Goal: Task Accomplishment & Management: Manage account settings

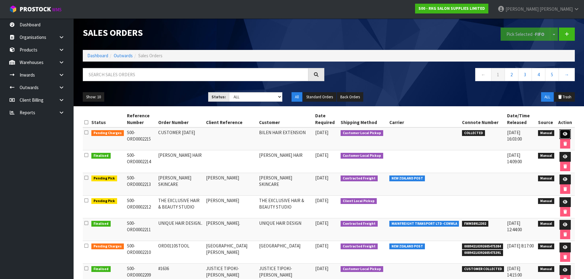
click at [566, 138] on link at bounding box center [565, 134] width 11 height 10
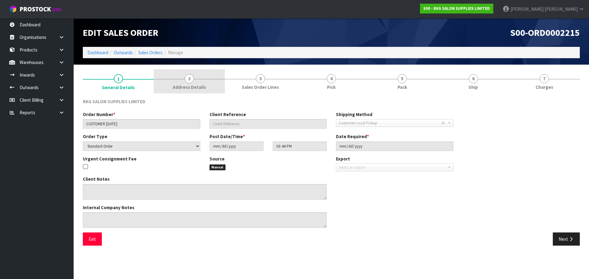
click at [187, 79] on span "2" at bounding box center [189, 78] width 9 height 9
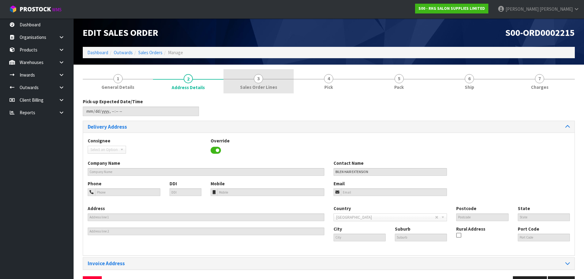
click at [259, 79] on span "3" at bounding box center [258, 78] width 9 height 9
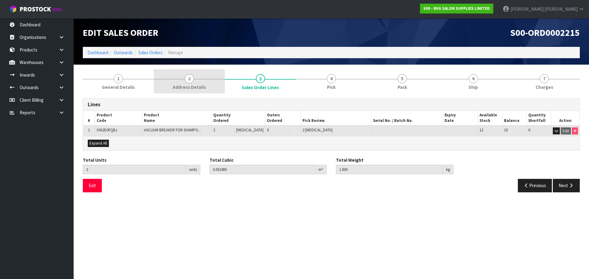
click at [190, 82] on span "2" at bounding box center [189, 78] width 9 height 9
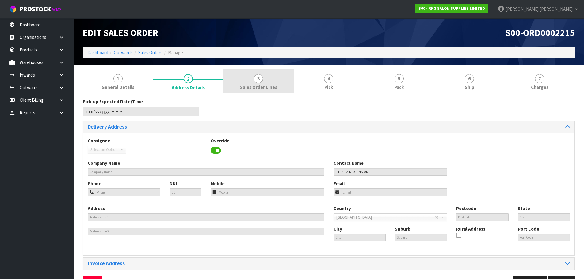
click at [257, 81] on span "3" at bounding box center [258, 78] width 9 height 9
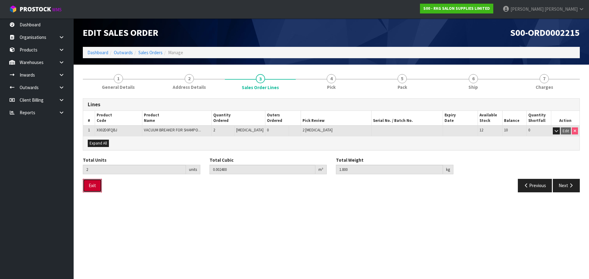
click at [90, 188] on button "Exit" at bounding box center [92, 185] width 19 height 13
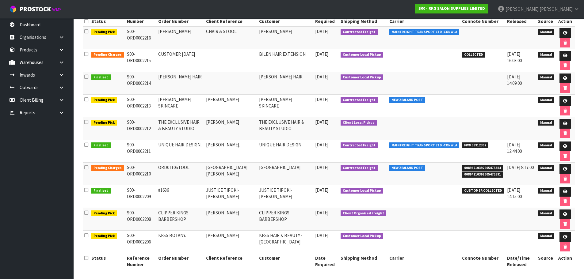
scroll to position [103, 0]
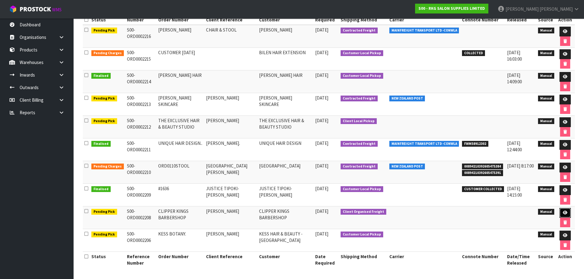
click at [567, 213] on link at bounding box center [565, 213] width 11 height 10
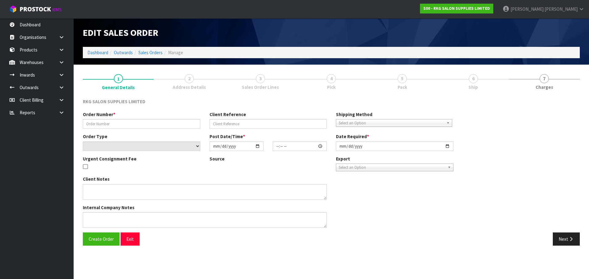
type input "CLIPPER KINGS BARBERSHOP"
type input "AZAD"
select select "number:0"
type input "[DATE]"
type input "21:40:00.000"
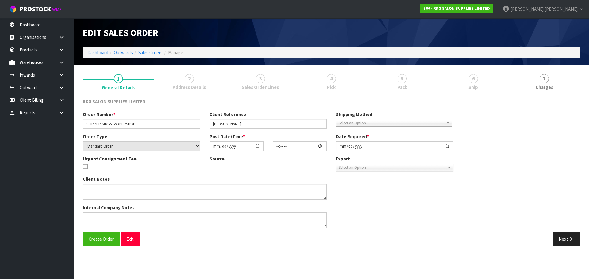
type input "2025-10-03"
type textarea "CONROY COLLECT FRI 3RD OCT, JOB 2980249 1 X CHAIR ASSEMBLED SHRINKWRAP IN SHOWR…"
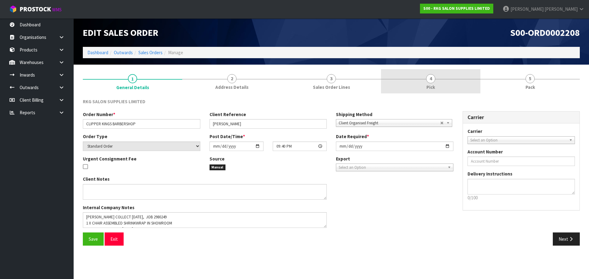
click at [429, 80] on span "4" at bounding box center [430, 78] width 9 height 9
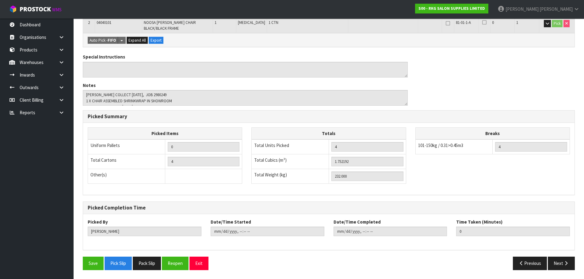
scroll to position [145, 0]
click at [200, 263] on button "Exit" at bounding box center [198, 263] width 19 height 13
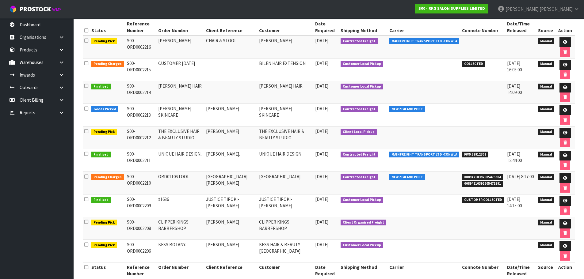
scroll to position [103, 0]
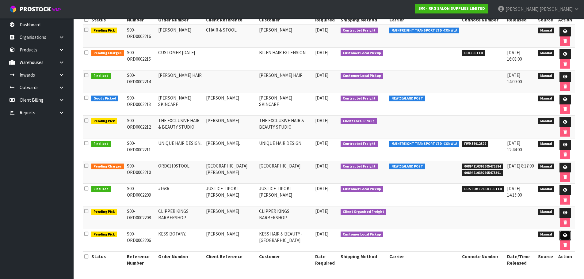
click at [567, 237] on link at bounding box center [565, 236] width 11 height 10
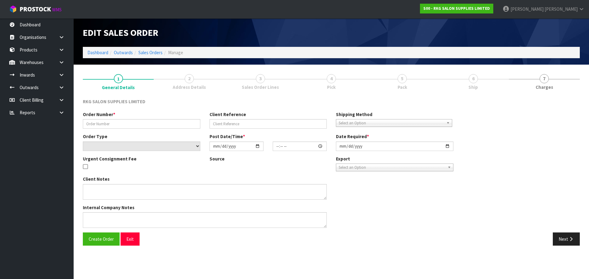
type input "KESS BOTANY."
type input "GURPREET KESS"
select select "number:0"
type input "2025-09-30"
type input "08:46:00.000"
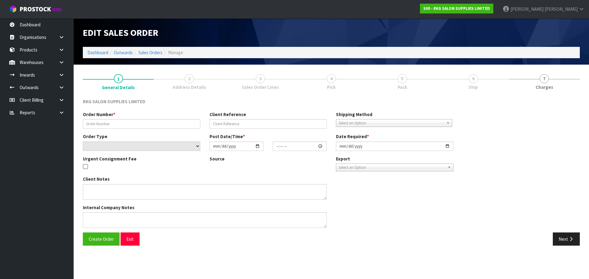
type input "2025-10-03"
type textarea "FOR PICK UP MONDAY OCT 6"
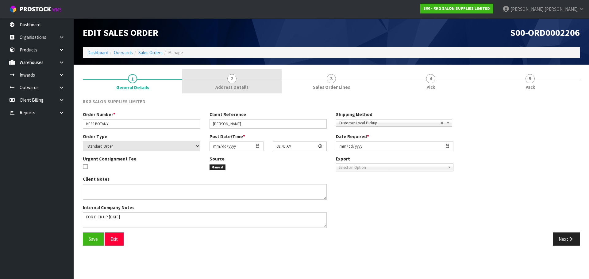
click at [231, 81] on span "2" at bounding box center [231, 78] width 9 height 9
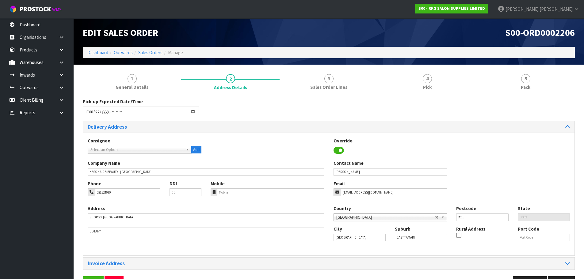
scroll to position [20, 0]
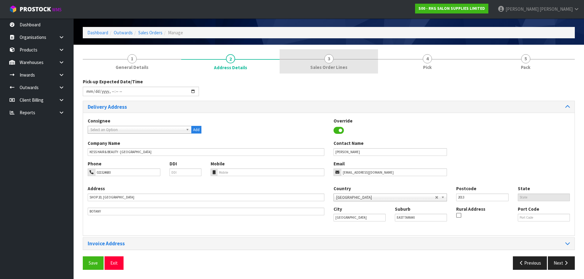
click at [327, 63] on link "3 Sales Order Lines" at bounding box center [329, 61] width 98 height 24
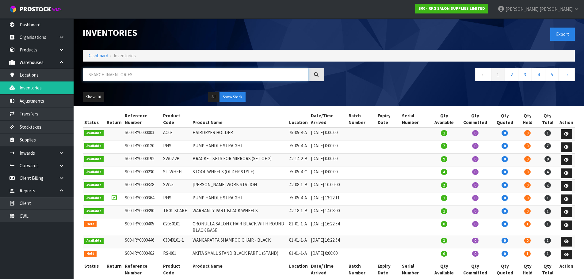
click at [109, 77] on input "text" at bounding box center [196, 74] width 226 height 13
click at [114, 76] on input "text" at bounding box center [196, 74] width 226 height 13
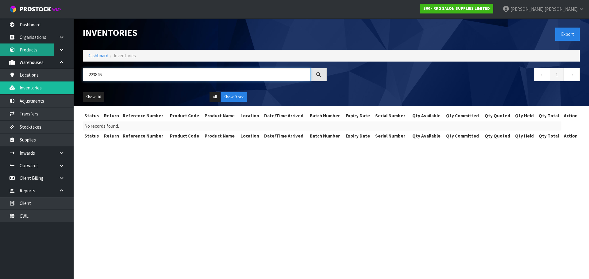
type input "223846"
click at [30, 51] on link "Products" at bounding box center [37, 50] width 74 height 13
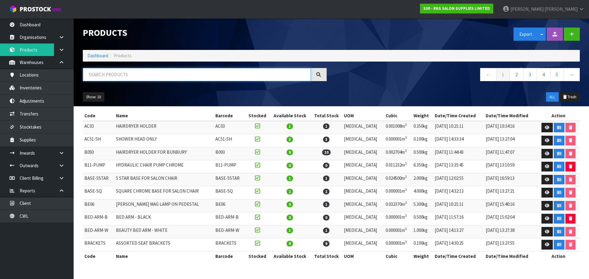
click at [119, 72] on input "text" at bounding box center [197, 74] width 228 height 13
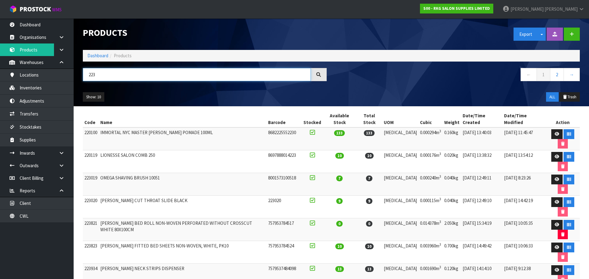
click at [117, 74] on input "223" at bounding box center [197, 74] width 228 height 13
drag, startPoint x: 108, startPoint y: 77, endPoint x: 89, endPoint y: 77, distance: 19.0
click at [89, 77] on input "223" at bounding box center [197, 74] width 228 height 13
type input "22897"
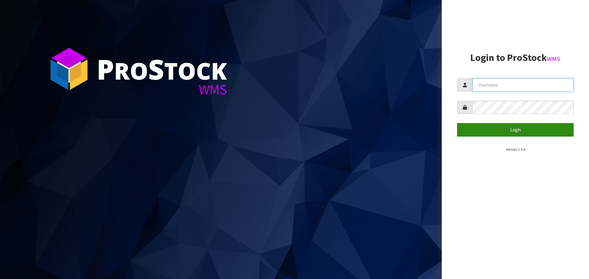
type input "[PERSON_NAME]"
click at [506, 131] on button "Login" at bounding box center [515, 129] width 117 height 13
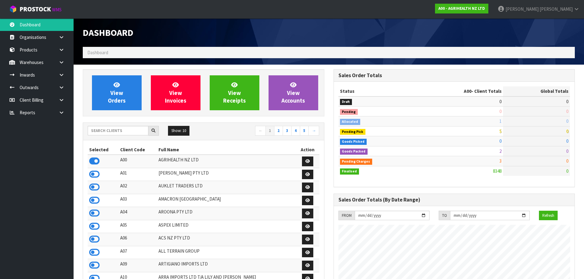
scroll to position [464, 250]
click at [116, 127] on input "text" at bounding box center [118, 131] width 61 height 10
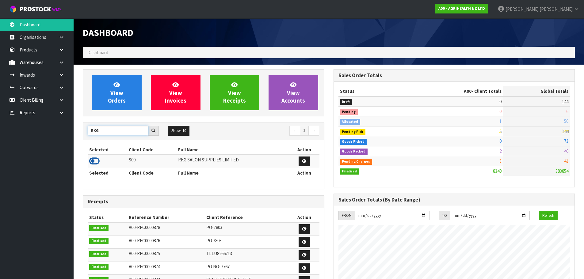
type input "RKG"
click at [97, 161] on icon at bounding box center [94, 161] width 10 height 9
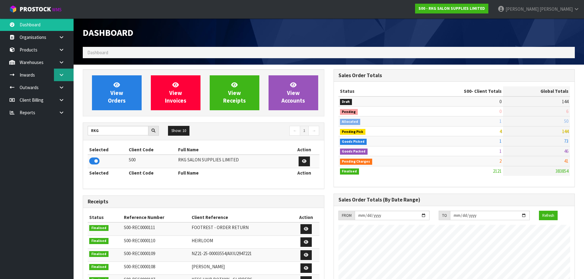
click at [61, 75] on icon at bounding box center [62, 75] width 6 height 5
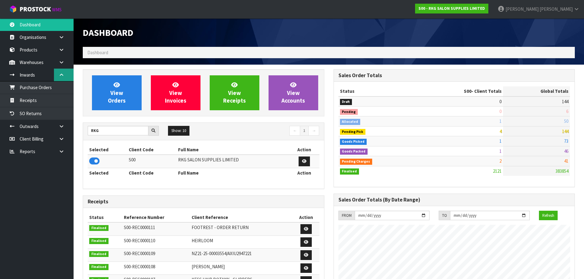
click at [62, 76] on icon at bounding box center [62, 75] width 6 height 5
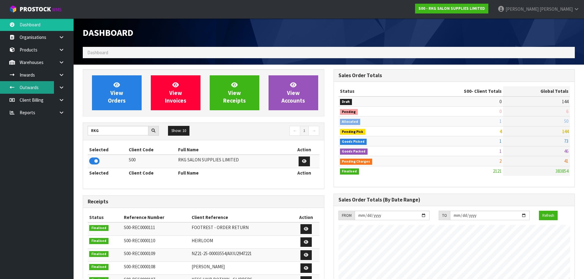
click at [42, 90] on link "Outwards" at bounding box center [37, 87] width 74 height 13
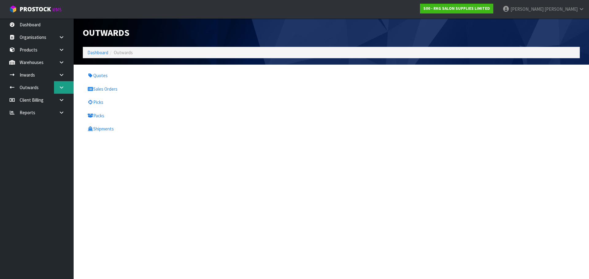
click at [60, 87] on body "Toggle navigation ProStock WMS S00 - RKG SALON SUPPLIES LIMITED [PERSON_NAME] L…" at bounding box center [294, 139] width 589 height 279
click at [63, 87] on icon at bounding box center [62, 87] width 6 height 5
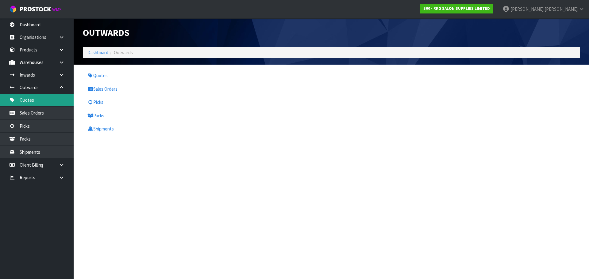
click at [29, 101] on link "Quotes" at bounding box center [37, 100] width 74 height 13
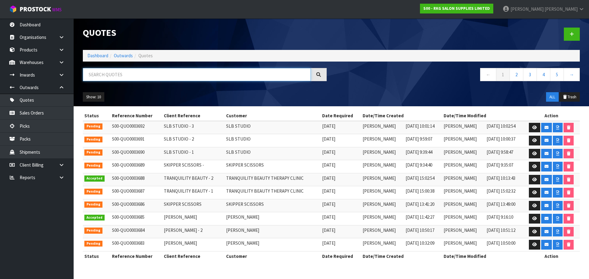
click at [101, 76] on input "text" at bounding box center [197, 74] width 228 height 13
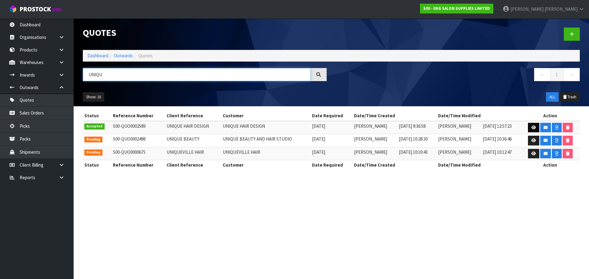
type input "UNIQU"
click at [533, 129] on icon at bounding box center [533, 128] width 5 height 4
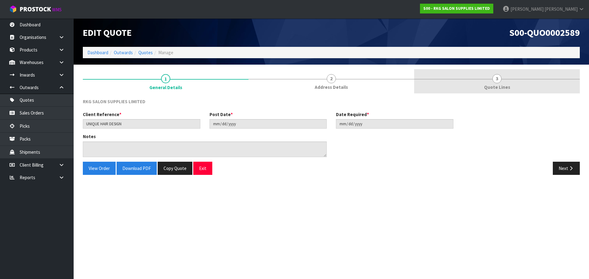
click at [498, 80] on span "3" at bounding box center [496, 78] width 9 height 9
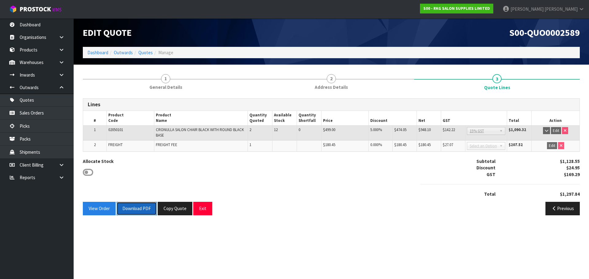
click at [141, 208] on button "Download PDF" at bounding box center [137, 208] width 40 height 13
click at [201, 210] on button "Exit" at bounding box center [202, 208] width 19 height 13
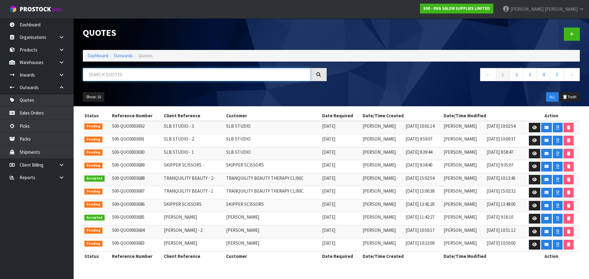
click at [143, 77] on input "text" at bounding box center [197, 74] width 228 height 13
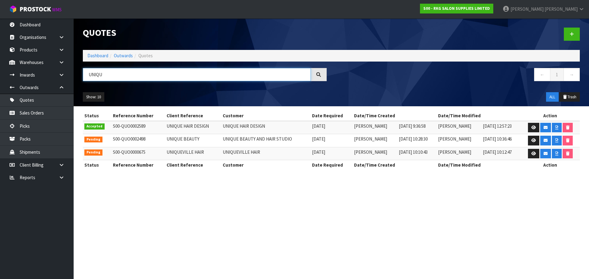
type input "UNIQU"
drag, startPoint x: 108, startPoint y: 76, endPoint x: 87, endPoint y: 77, distance: 20.9
click at [87, 77] on input "UNIQU" at bounding box center [197, 74] width 228 height 13
type input "U"
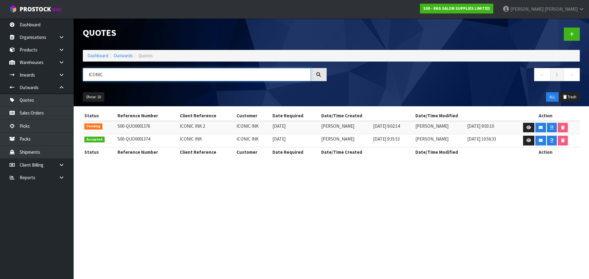
drag, startPoint x: 105, startPoint y: 74, endPoint x: 88, endPoint y: 77, distance: 16.7
click at [88, 77] on input "ICONIC" at bounding box center [197, 74] width 228 height 13
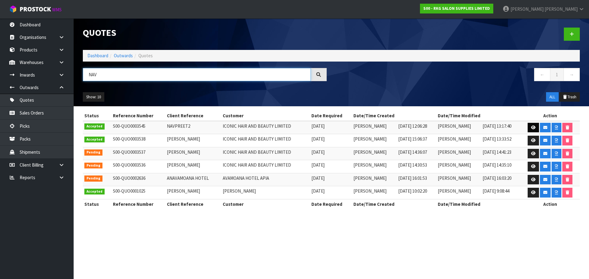
type input "NAV"
click at [532, 129] on icon at bounding box center [533, 128] width 5 height 4
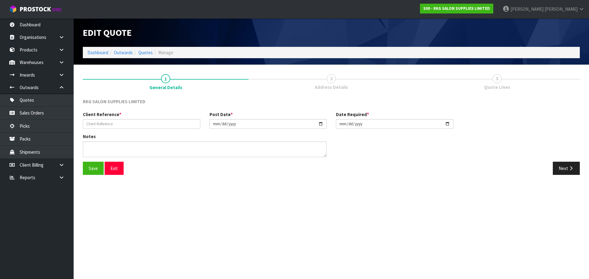
type input "NAVPREET2"
type input "2025-09-01"
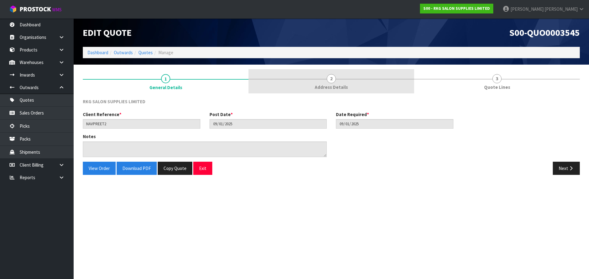
click at [333, 82] on span "2" at bounding box center [331, 78] width 9 height 9
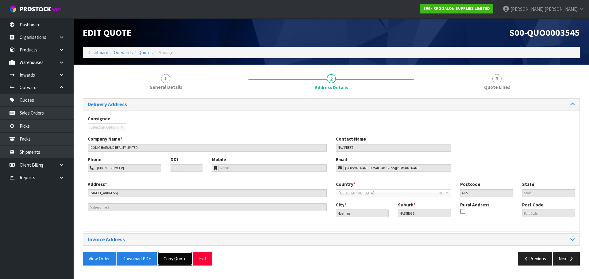
drag, startPoint x: 174, startPoint y: 260, endPoint x: 175, endPoint y: 252, distance: 8.1
click at [174, 260] on button "Copy Quote" at bounding box center [175, 258] width 35 height 13
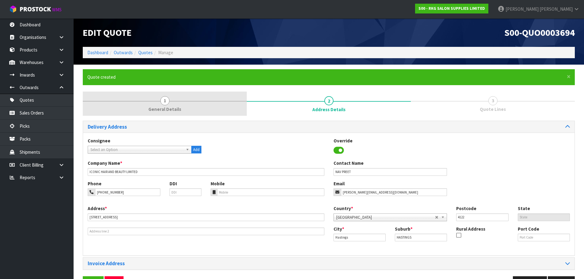
click at [164, 99] on span "1" at bounding box center [164, 100] width 9 height 9
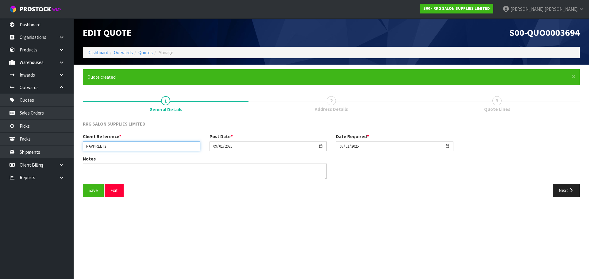
click at [139, 145] on input "NAVPREET2" at bounding box center [141, 147] width 117 height 10
type input "NAVPREET SWAP"
click at [322, 144] on input "2025-09-01" at bounding box center [267, 147] width 117 height 10
type input "2025-10-02"
click at [448, 146] on input "2025-09-01" at bounding box center [394, 147] width 117 height 10
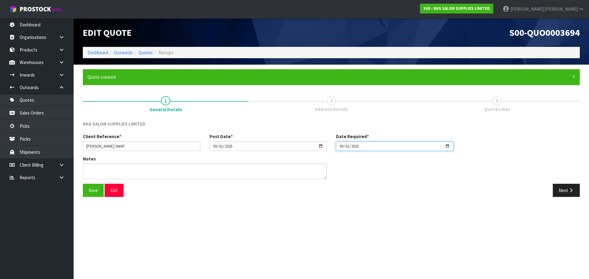
type input "2025-10-02"
click at [91, 191] on button "Save" at bounding box center [93, 190] width 21 height 13
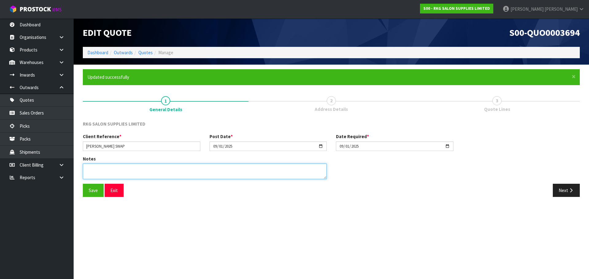
click at [110, 165] on textarea at bounding box center [205, 172] width 244 height 16
type textarea "R"
type textarea "SWAP FOR 3 BTLOW CHAIRS"
click at [94, 192] on button "Save" at bounding box center [93, 190] width 21 height 13
click at [567, 190] on button "Next" at bounding box center [565, 190] width 27 height 13
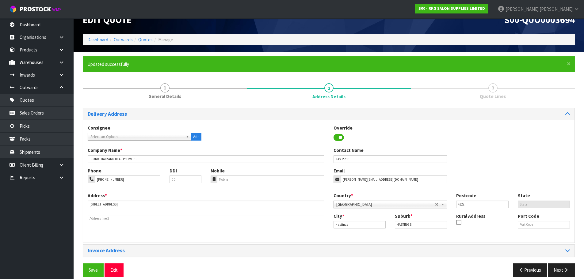
scroll to position [20, 0]
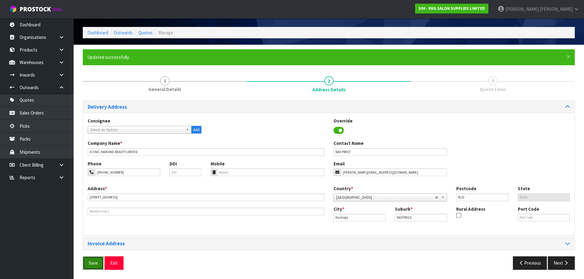
click at [94, 262] on button "Save" at bounding box center [93, 263] width 21 height 13
click at [555, 263] on button "Next" at bounding box center [561, 263] width 27 height 13
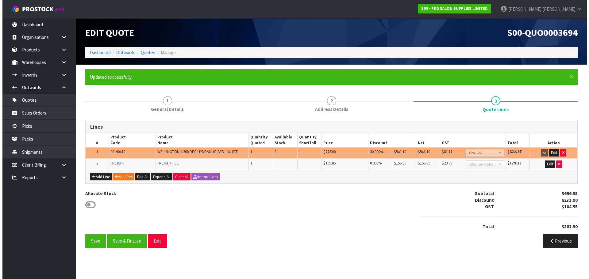
scroll to position [0, 0]
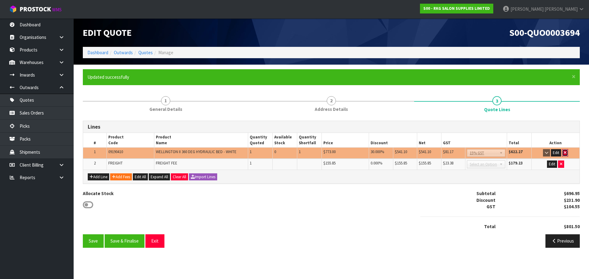
click at [564, 152] on icon "button" at bounding box center [565, 153] width 2 height 4
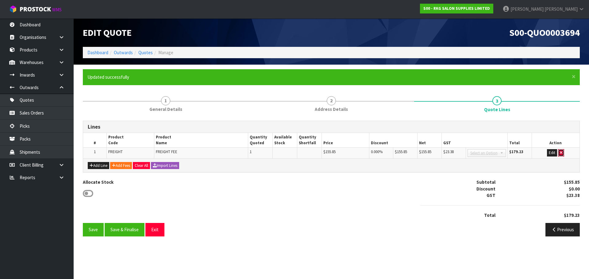
click at [561, 151] on icon "button" at bounding box center [561, 153] width 2 height 4
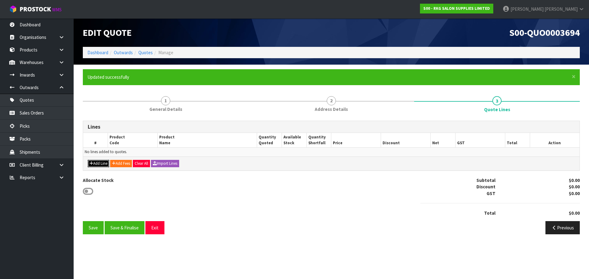
click at [101, 162] on button "Add Line" at bounding box center [98, 163] width 21 height 7
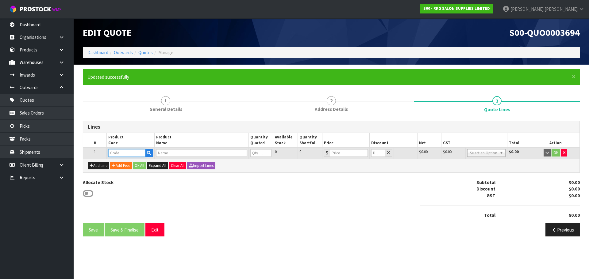
click at [118, 153] on input "text" at bounding box center [126, 153] width 37 height 8
type input "02100"
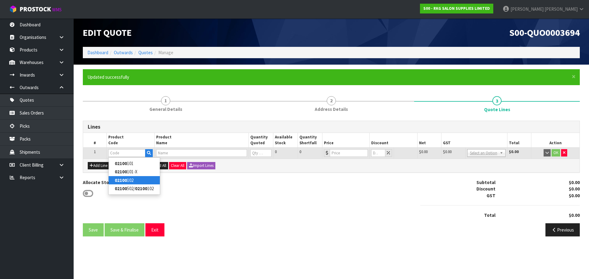
click at [125, 181] on strong "02100" at bounding box center [121, 181] width 12 height 6
type input "02100102"
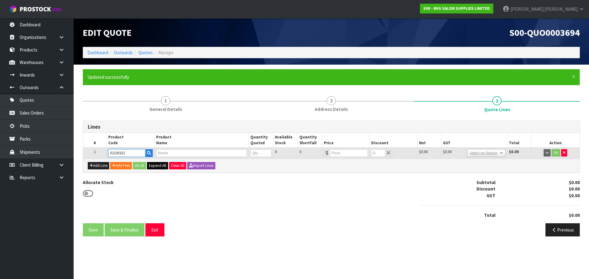
type input "MUDGEE SALON CHAIR - BLACK WITH STAINLESS STEEL ROUND BASE"
type input "0"
type input "499"
type input "0"
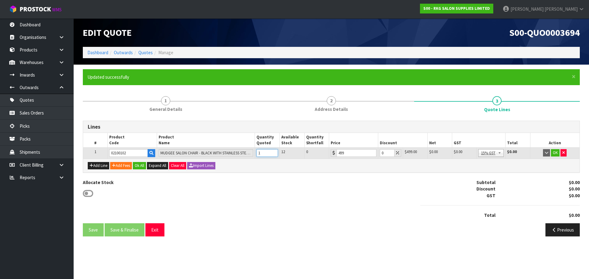
click at [274, 152] on input "1" at bounding box center [266, 153] width 21 height 8
type input "2"
click at [274, 152] on input "2" at bounding box center [266, 153] width 21 height 8
drag, startPoint x: 385, startPoint y: 154, endPoint x: 379, endPoint y: 154, distance: 5.6
click at [380, 154] on input "0" at bounding box center [387, 153] width 14 height 8
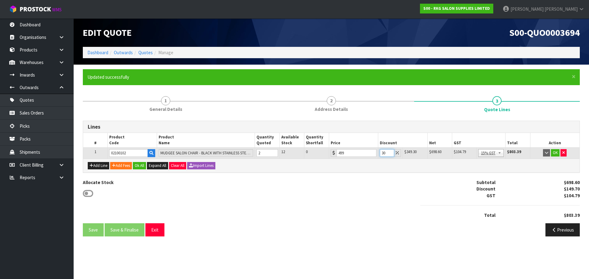
drag, startPoint x: 385, startPoint y: 153, endPoint x: 380, endPoint y: 153, distance: 4.9
click at [380, 153] on input "30" at bounding box center [387, 153] width 14 height 8
type input "20"
click at [555, 151] on button "OK" at bounding box center [555, 152] width 9 height 7
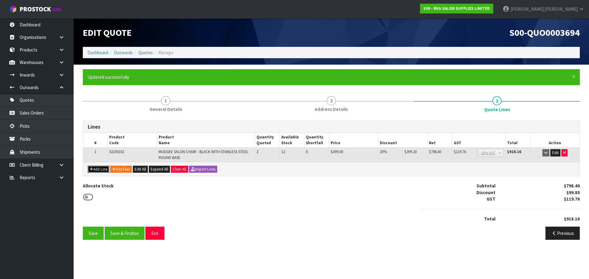
click at [101, 171] on button "Add Line" at bounding box center [98, 169] width 21 height 7
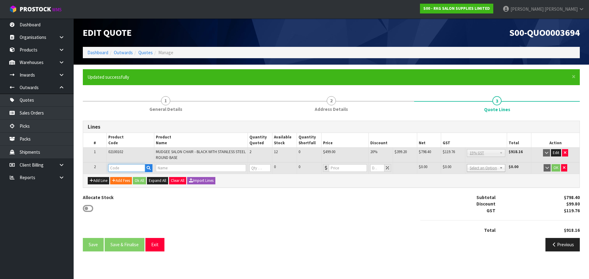
click at [116, 166] on input "text" at bounding box center [126, 168] width 37 height 8
type input "020901"
click at [122, 179] on strong "020901" at bounding box center [122, 179] width 15 height 6
type input "02090102"
type input "WOLLONGONG SALON CHAIR BLACK"
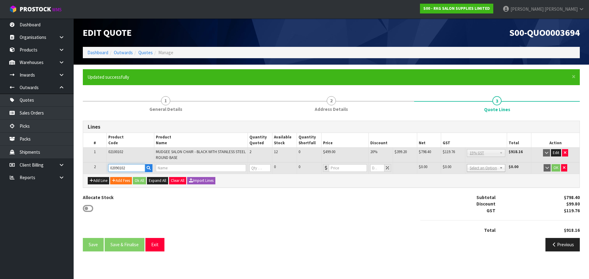
type input "0"
type input "795"
type input "0"
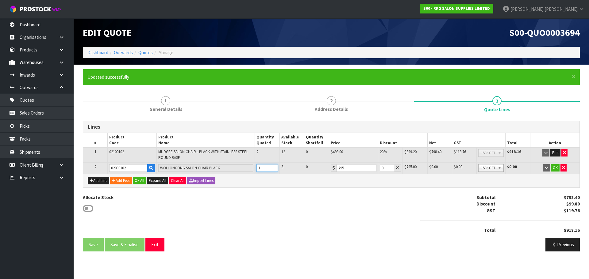
drag, startPoint x: 273, startPoint y: 167, endPoint x: 276, endPoint y: 167, distance: 3.1
type input "1"
click at [273, 167] on input "1" at bounding box center [266, 168] width 21 height 8
click at [556, 167] on button "OK" at bounding box center [555, 167] width 9 height 7
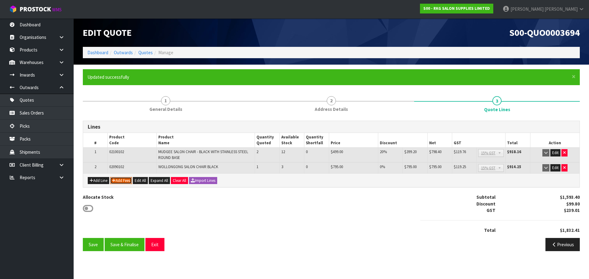
click at [123, 181] on button "Add Fees" at bounding box center [121, 180] width 22 height 7
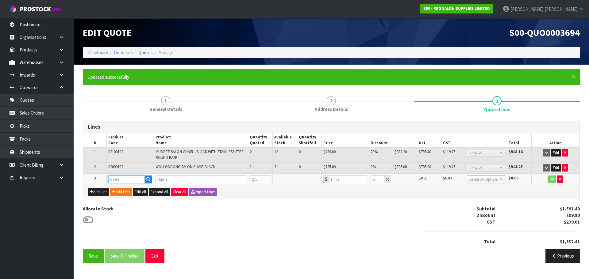
click at [118, 179] on input "text" at bounding box center [126, 180] width 37 height 8
type input "FRE"
click at [122, 192] on strong "FRE" at bounding box center [119, 190] width 8 height 6
type input "FREIGHT"
type input "FREIGHT FEE"
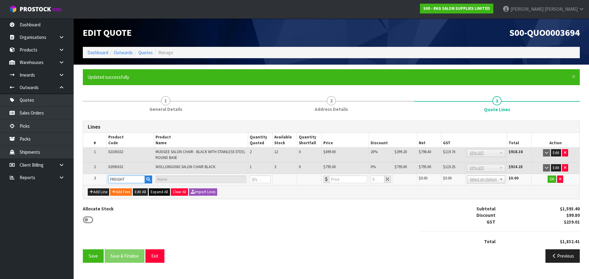
type input "1"
type input "0"
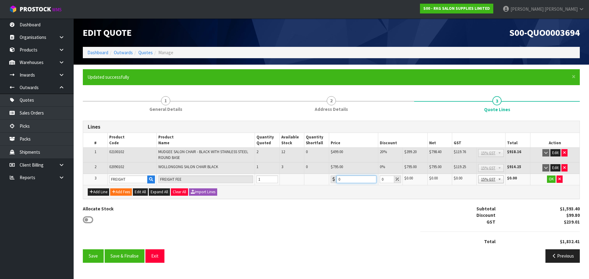
drag, startPoint x: 345, startPoint y: 179, endPoint x: 334, endPoint y: 179, distance: 10.1
click at [334, 179] on div "0" at bounding box center [354, 180] width 46 height 8
type input "196.7"
drag, startPoint x: 384, startPoint y: 180, endPoint x: 380, endPoint y: 180, distance: 3.4
click at [380, 180] on input "0" at bounding box center [387, 180] width 14 height 8
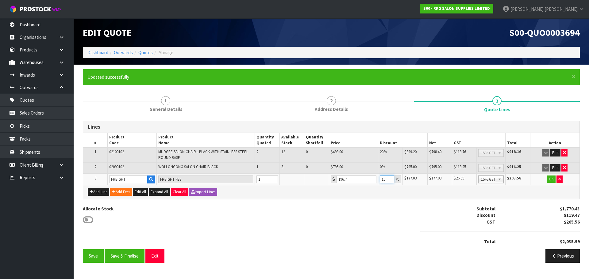
type input "10"
drag, startPoint x: 349, startPoint y: 183, endPoint x: 337, endPoint y: 183, distance: 12.3
click at [337, 183] on input "196.7" at bounding box center [356, 180] width 40 height 8
drag, startPoint x: 356, startPoint y: 178, endPoint x: 337, endPoint y: 181, distance: 19.2
click at [337, 181] on input "186.7" at bounding box center [356, 180] width 40 height 8
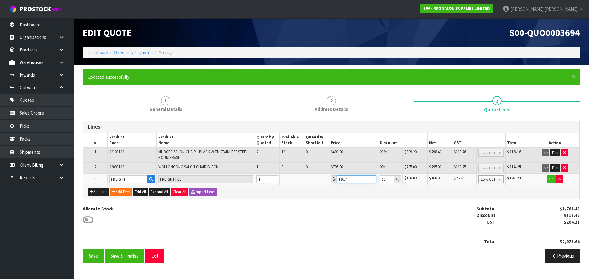
type input "186.7"
drag, startPoint x: 385, startPoint y: 179, endPoint x: 380, endPoint y: 180, distance: 5.2
click at [380, 180] on input "10" at bounding box center [387, 180] width 14 height 8
type input "0"
click at [555, 167] on button "Edit" at bounding box center [555, 167] width 10 height 7
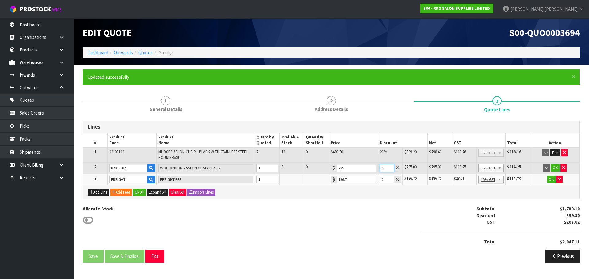
drag, startPoint x: 384, startPoint y: 168, endPoint x: 379, endPoint y: 168, distance: 5.2
click at [379, 168] on td "0" at bounding box center [390, 168] width 25 height 12
type input "5"
click at [364, 225] on div "Allocate Stock Subtotal $1,740.35 Discount $139.55 GST $261.05 Total $2,001.40" at bounding box center [331, 228] width 506 height 44
drag, startPoint x: 354, startPoint y: 179, endPoint x: 336, endPoint y: 180, distance: 17.8
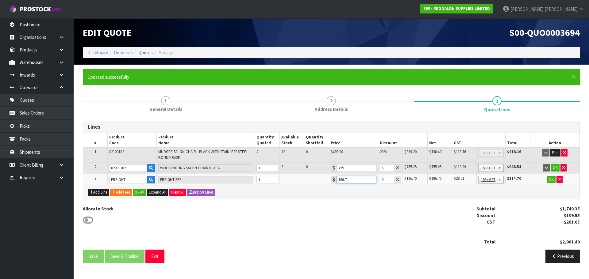
click at [336, 180] on input "186.7" at bounding box center [356, 180] width 40 height 8
type input "183.3"
click at [554, 168] on button "OK" at bounding box center [555, 167] width 9 height 7
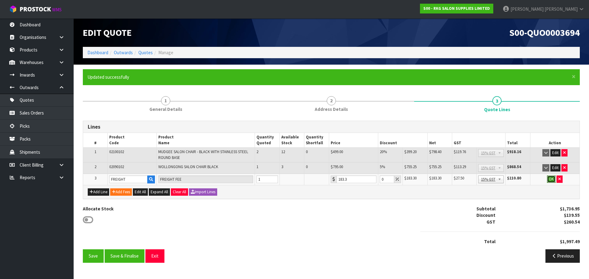
click at [552, 180] on button "OK" at bounding box center [551, 179] width 9 height 7
click at [91, 256] on button "Save" at bounding box center [93, 256] width 21 height 13
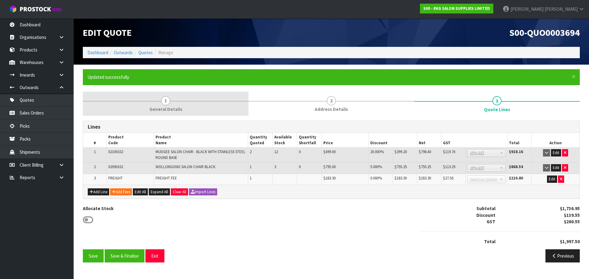
click at [164, 101] on span "1" at bounding box center [165, 100] width 9 height 9
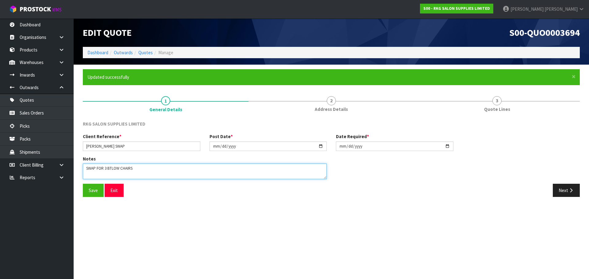
click at [110, 169] on textarea at bounding box center [205, 172] width 244 height 16
click at [151, 169] on textarea at bounding box center [205, 172] width 244 height 16
click at [87, 176] on textarea at bounding box center [205, 172] width 244 height 16
click at [135, 177] on textarea at bounding box center [205, 172] width 244 height 16
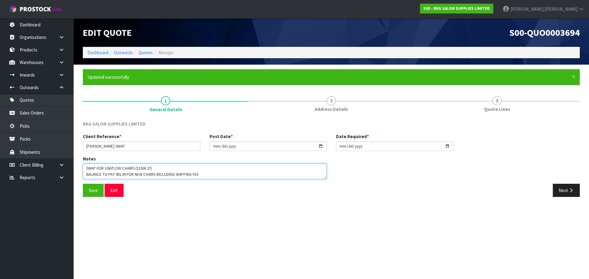
click at [128, 175] on textarea at bounding box center [205, 172] width 244 height 16
click at [94, 177] on textarea at bounding box center [205, 172] width 244 height 16
click at [94, 176] on textarea at bounding box center [205, 172] width 244 height 16
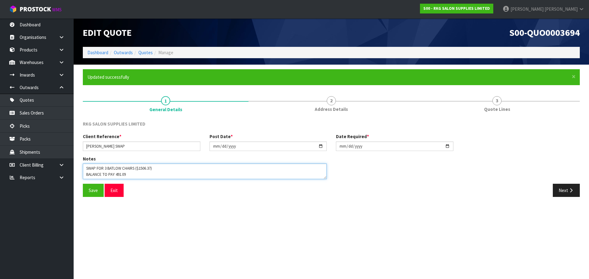
click at [136, 169] on textarea at bounding box center [205, 172] width 244 height 16
click at [171, 169] on textarea at bounding box center [205, 172] width 244 height 16
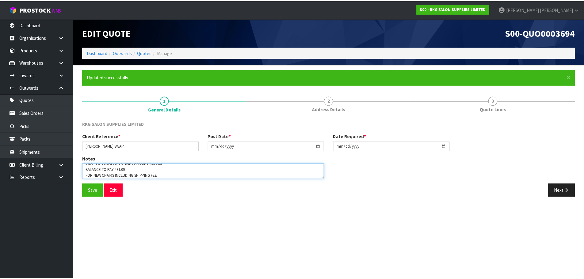
scroll to position [6, 0]
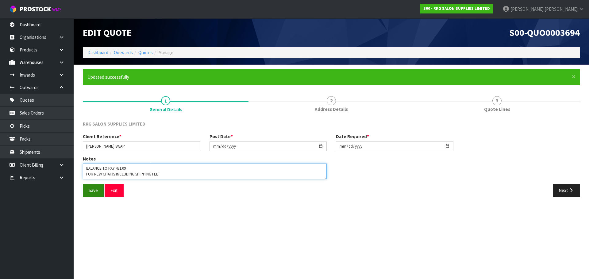
type textarea "SWAP FOR 3 BATLOW CHAIRS AMOUNT $1506.37 BALANCE TO PAY 491.09 FOR NEW CHAIRS I…"
click at [92, 189] on button "Save" at bounding box center [93, 190] width 21 height 13
click at [565, 192] on button "Next" at bounding box center [565, 190] width 27 height 13
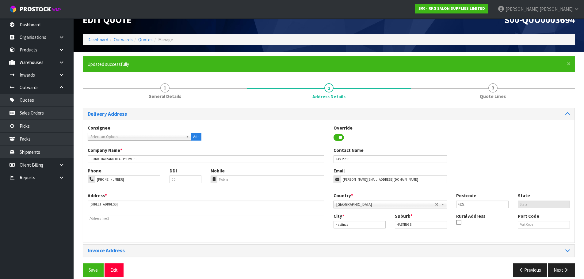
scroll to position [20, 0]
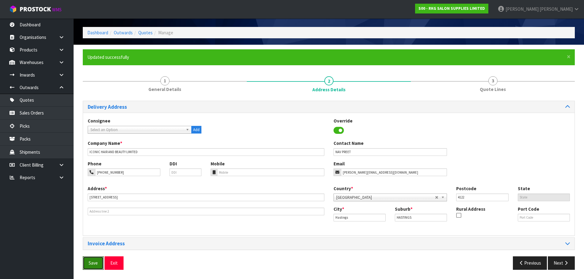
drag, startPoint x: 94, startPoint y: 261, endPoint x: 105, endPoint y: 254, distance: 13.2
click at [94, 261] on button "Save" at bounding box center [93, 263] width 21 height 13
click at [556, 264] on button "Next" at bounding box center [561, 263] width 27 height 13
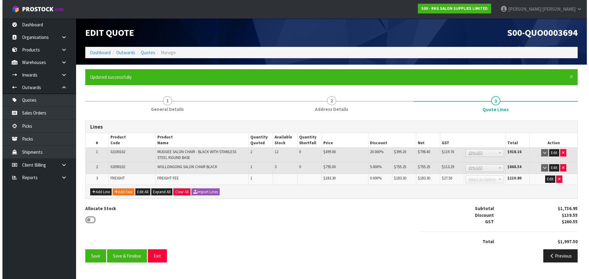
scroll to position [0, 0]
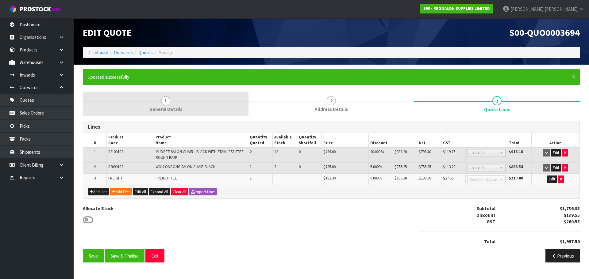
click at [167, 101] on span "1" at bounding box center [165, 100] width 9 height 9
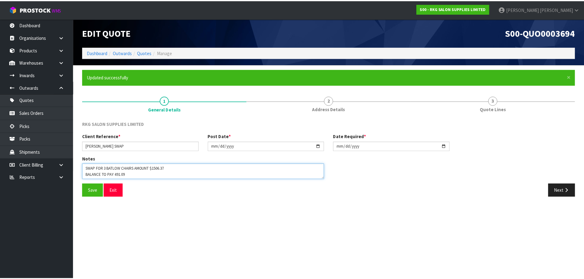
scroll to position [6, 0]
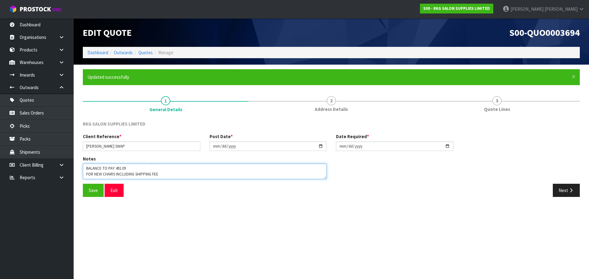
drag, startPoint x: 122, startPoint y: 174, endPoint x: 133, endPoint y: 175, distance: 11.3
click at [133, 175] on textarea at bounding box center [205, 172] width 244 height 16
click at [138, 169] on textarea at bounding box center [205, 172] width 244 height 16
type textarea "SWAP FOR 3 BATLOW CHAIRS AMOUNT $1506.37 BALANCE TO PAY 491.13 FOR NEW CHAIRS I…"
click at [92, 189] on button "Save" at bounding box center [93, 190] width 21 height 13
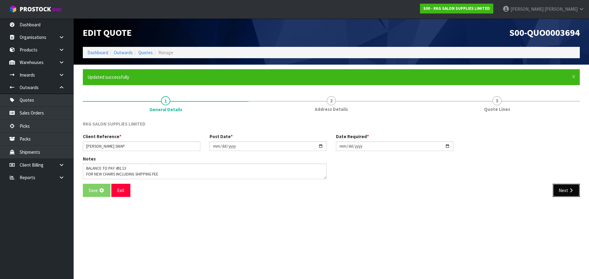
click at [563, 194] on button "Next" at bounding box center [565, 190] width 27 height 13
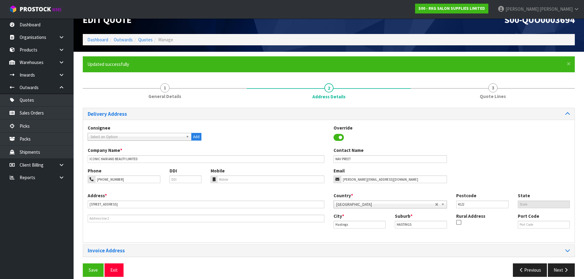
scroll to position [20, 0]
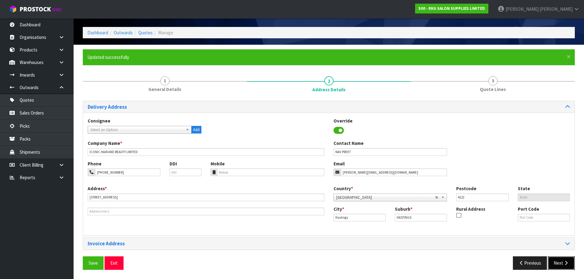
click at [558, 263] on button "Next" at bounding box center [561, 263] width 27 height 13
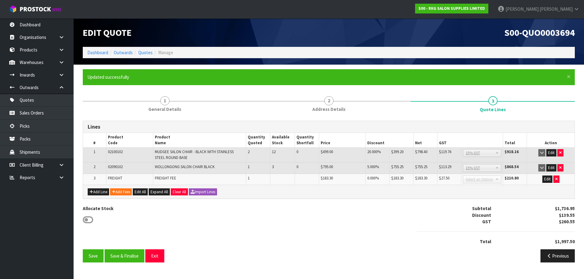
scroll to position [0, 0]
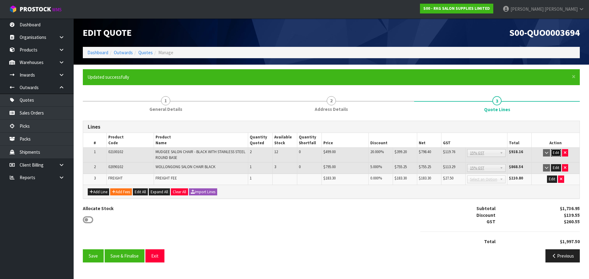
click at [556, 152] on button "Edit" at bounding box center [556, 152] width 10 height 7
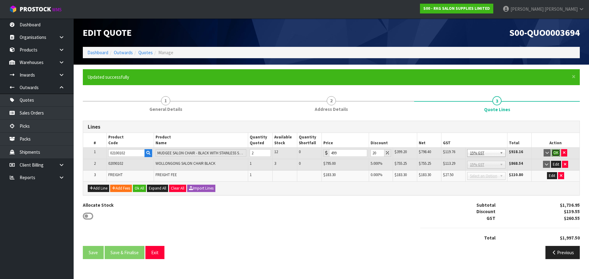
click at [556, 152] on button "OK" at bounding box center [555, 152] width 9 height 7
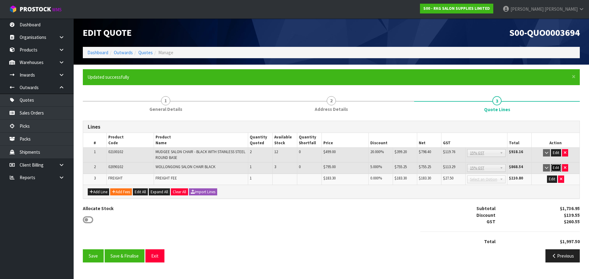
click at [555, 169] on button "Edit" at bounding box center [556, 167] width 10 height 7
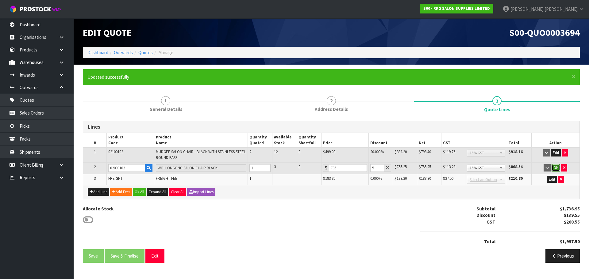
click at [554, 168] on button "OK" at bounding box center [555, 167] width 9 height 7
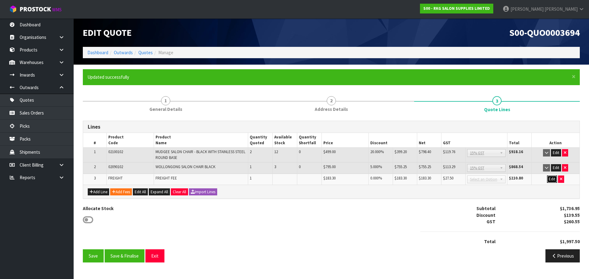
click at [550, 180] on button "Edit" at bounding box center [552, 179] width 10 height 7
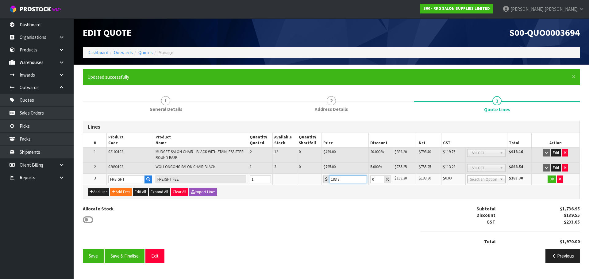
drag, startPoint x: 338, startPoint y: 179, endPoint x: 344, endPoint y: 179, distance: 6.1
click at [344, 179] on input "183.3" at bounding box center [348, 180] width 38 height 8
type input "183.25"
click at [560, 180] on icon "button" at bounding box center [560, 179] width 2 height 4
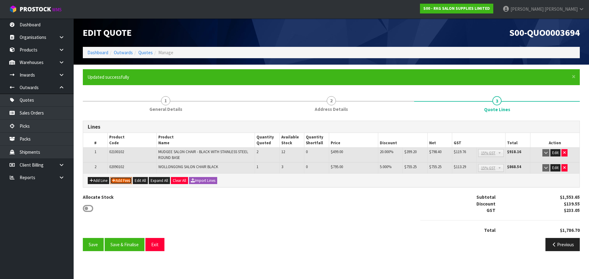
click at [124, 182] on button "Add Fees" at bounding box center [121, 180] width 22 height 7
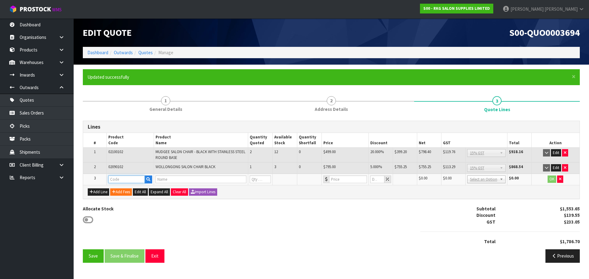
click at [120, 181] on input "text" at bounding box center [126, 180] width 36 height 8
type input "FRE"
drag, startPoint x: 121, startPoint y: 188, endPoint x: 169, endPoint y: 189, distance: 47.2
click at [121, 188] on strong "FRE" at bounding box center [119, 190] width 8 height 6
type input "FREIGHT"
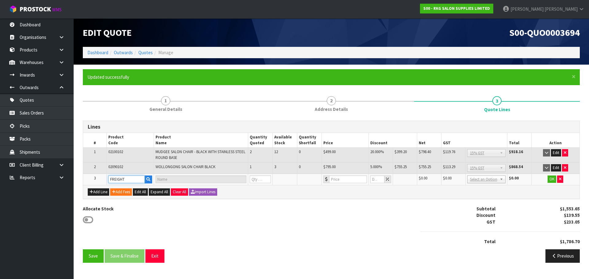
type input "FREIGHT FEE"
type input "1"
type input "0"
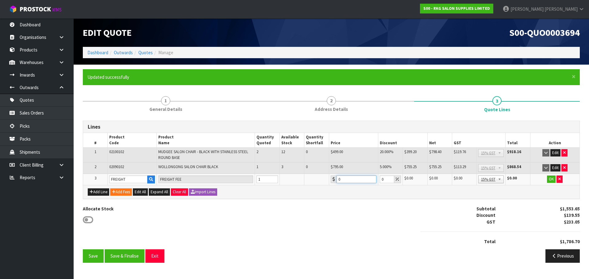
drag, startPoint x: 344, startPoint y: 180, endPoint x: 335, endPoint y: 180, distance: 9.2
click at [335, 180] on div "0" at bounding box center [354, 180] width 46 height 8
type input "183.25"
click at [552, 180] on button "OK" at bounding box center [551, 179] width 9 height 7
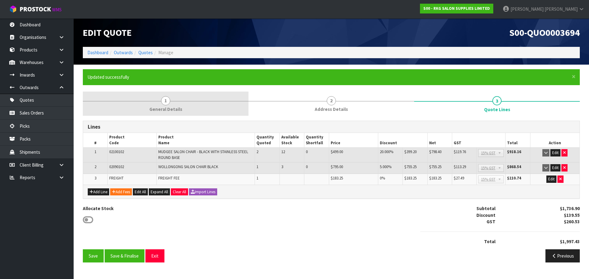
click at [163, 101] on span "1" at bounding box center [165, 100] width 9 height 9
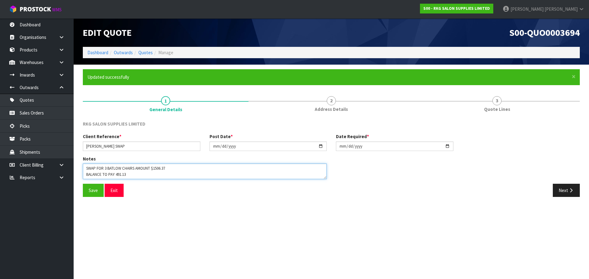
drag, startPoint x: 115, startPoint y: 174, endPoint x: 132, endPoint y: 172, distance: 17.7
click at [132, 172] on textarea at bounding box center [205, 172] width 244 height 16
click at [133, 172] on textarea at bounding box center [205, 172] width 244 height 16
type textarea "SWAP FOR 3 BATLOW CHAIRS AMOUNT $1506.37 BALANCE TO PAY 491.06 FOR NEW CHAIRS I…"
click at [93, 191] on button "Save" at bounding box center [93, 190] width 21 height 13
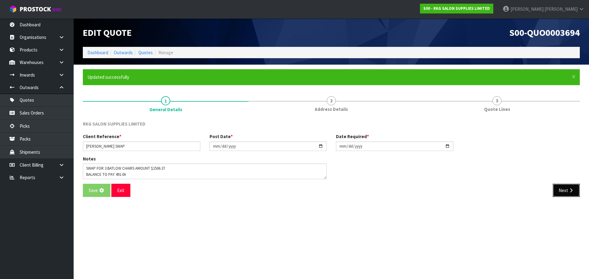
click at [561, 190] on button "Next" at bounding box center [565, 190] width 27 height 13
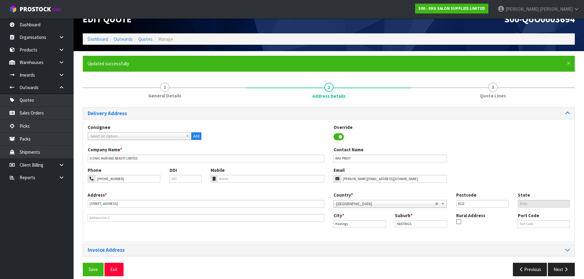
scroll to position [20, 0]
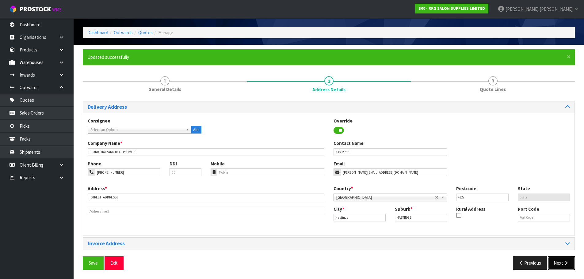
drag, startPoint x: 556, startPoint y: 261, endPoint x: 511, endPoint y: 233, distance: 52.6
click at [556, 261] on button "Next" at bounding box center [561, 263] width 27 height 13
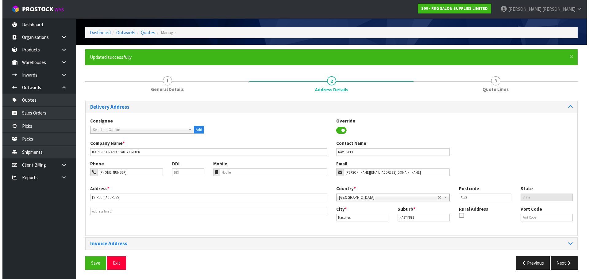
scroll to position [0, 0]
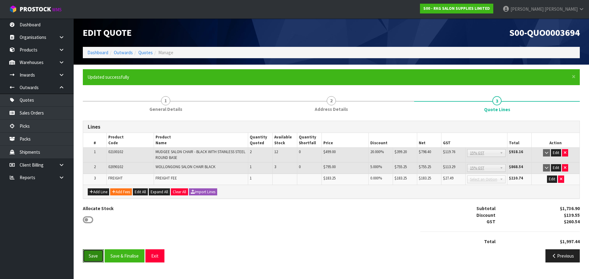
drag, startPoint x: 90, startPoint y: 255, endPoint x: 128, endPoint y: 234, distance: 43.6
click at [91, 255] on button "Save" at bounding box center [93, 256] width 21 height 13
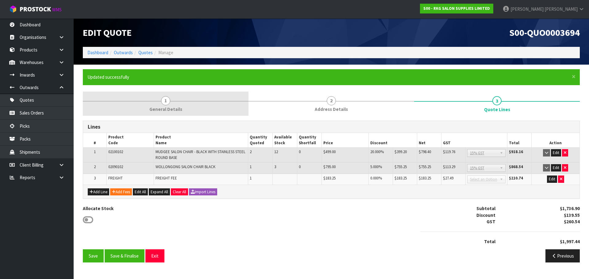
click at [166, 103] on span "1" at bounding box center [165, 100] width 9 height 9
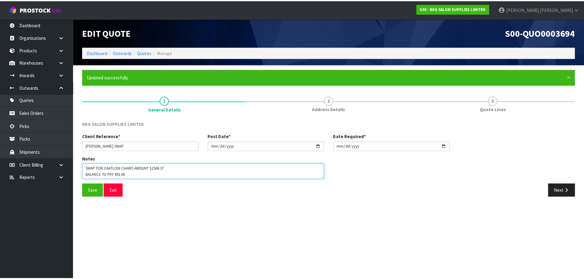
scroll to position [6, 0]
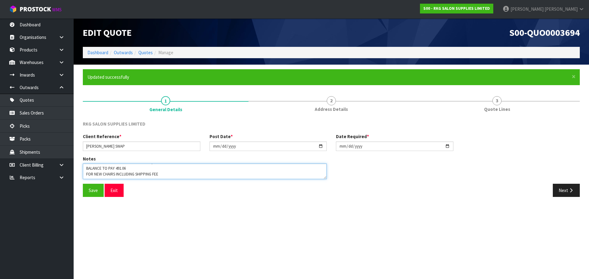
drag, startPoint x: 124, startPoint y: 175, endPoint x: 131, endPoint y: 175, distance: 7.7
click at [131, 175] on textarea at bounding box center [205, 172] width 244 height 16
click at [142, 166] on textarea at bounding box center [205, 172] width 244 height 16
type textarea "SWAP FOR 3 BATLOW CHAIRS AMOUNT $1506.37 BALANCE TO PAY 491.10 FOR NEW CHAIRS I…"
click at [91, 191] on button "Save" at bounding box center [93, 190] width 21 height 13
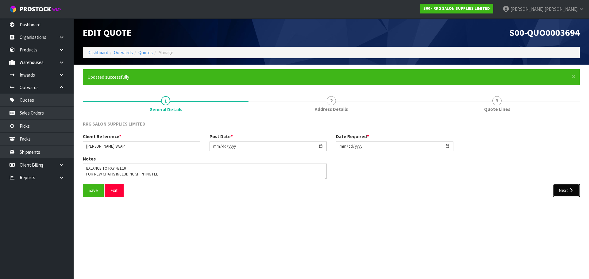
click at [561, 189] on button "Next" at bounding box center [565, 190] width 27 height 13
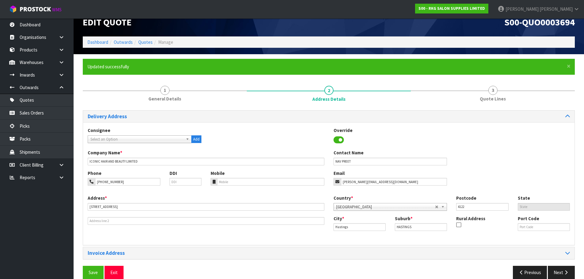
scroll to position [20, 0]
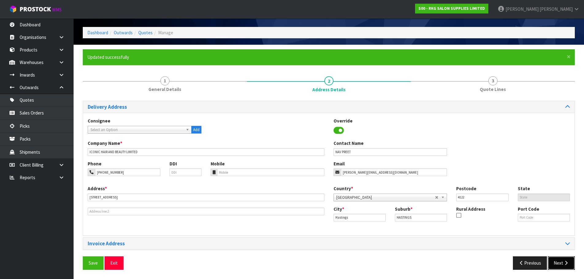
click at [557, 261] on button "Next" at bounding box center [561, 263] width 27 height 13
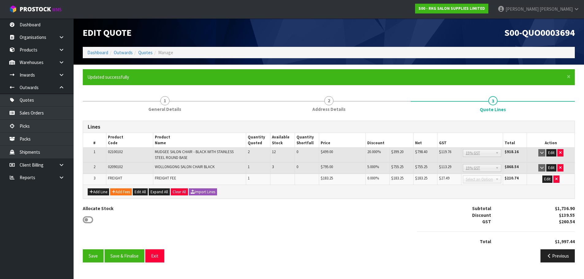
scroll to position [0, 0]
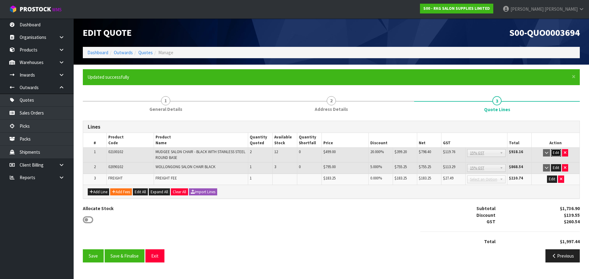
click at [556, 152] on button "Edit" at bounding box center [556, 152] width 10 height 7
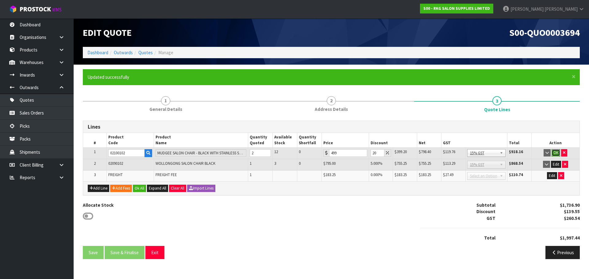
click at [556, 152] on button "OK" at bounding box center [555, 152] width 9 height 7
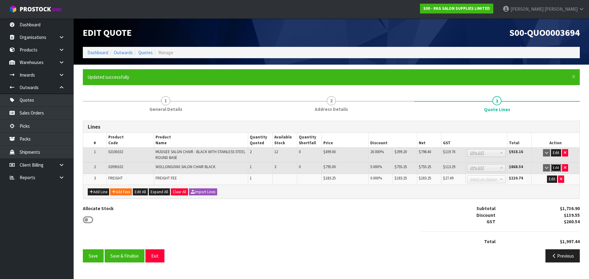
click at [556, 169] on button "Edit" at bounding box center [556, 167] width 10 height 7
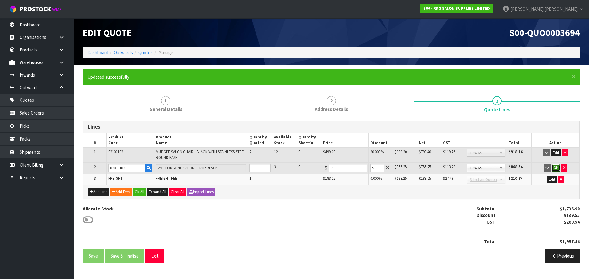
click at [556, 169] on button "OK" at bounding box center [555, 167] width 9 height 7
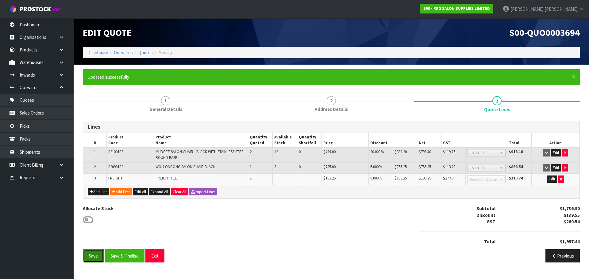
click at [93, 256] on button "Save" at bounding box center [93, 256] width 21 height 13
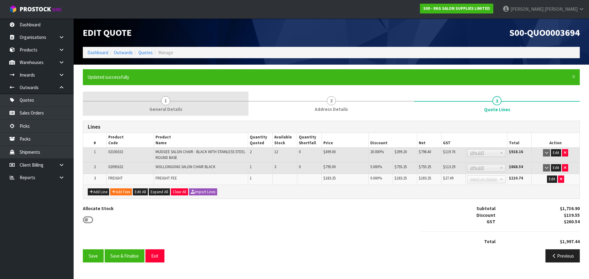
click at [165, 101] on span "1" at bounding box center [165, 100] width 9 height 9
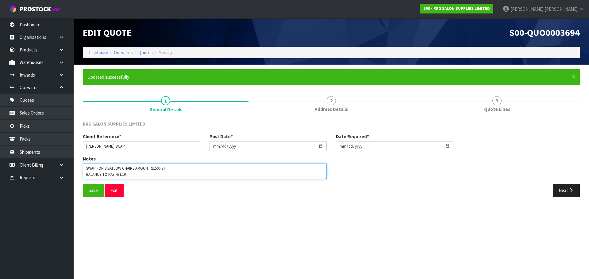
click at [123, 174] on textarea at bounding box center [205, 172] width 244 height 16
type textarea "SWAP FOR 3 BATLOW CHAIRS AMOUNT $1506.37 BALANCE TO PAY 491.07 FOR NEW CHAIRS I…"
click at [88, 193] on button "Save" at bounding box center [93, 190] width 21 height 13
click at [564, 192] on button "Next" at bounding box center [565, 190] width 27 height 13
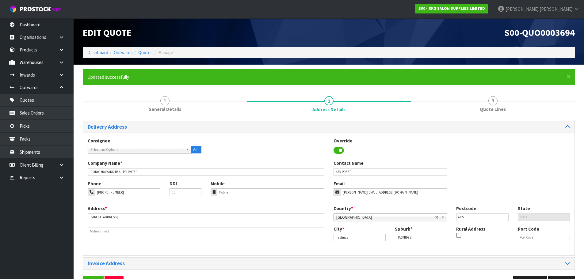
scroll to position [20, 0]
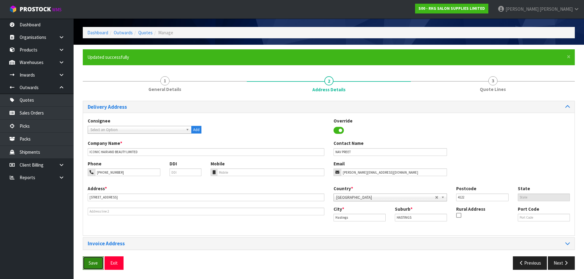
click at [92, 262] on button "Save" at bounding box center [93, 263] width 21 height 13
click at [566, 261] on icon "button" at bounding box center [566, 263] width 6 height 5
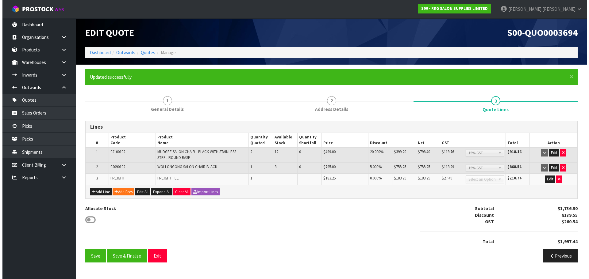
scroll to position [0, 0]
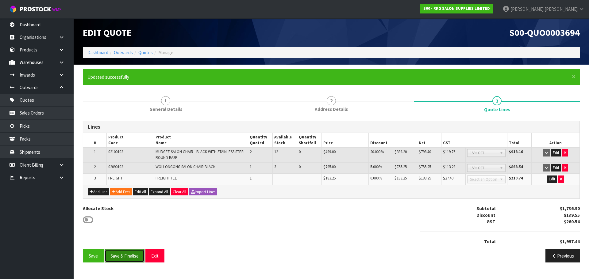
click at [121, 253] on button "Save & Finalise" at bounding box center [125, 256] width 40 height 13
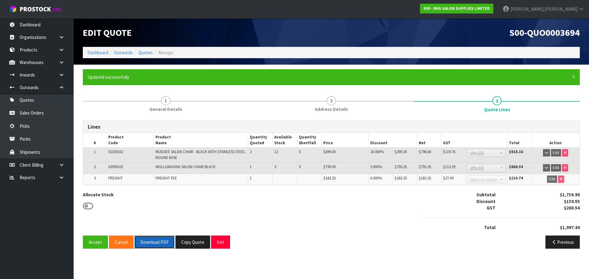
click at [151, 244] on button "Download PDF" at bounding box center [154, 242] width 40 height 13
click at [222, 245] on button "Exit" at bounding box center [220, 242] width 19 height 13
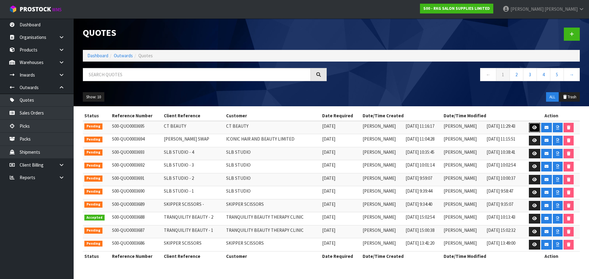
click at [534, 128] on icon at bounding box center [534, 128] width 5 height 4
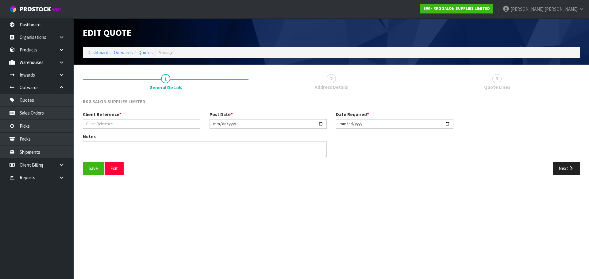
type input "CT BEAUTY"
type input "2025-10-02"
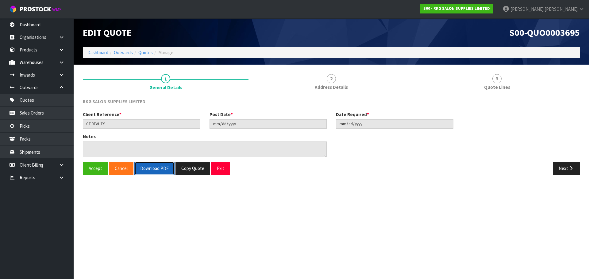
click at [156, 170] on button "Download PDF" at bounding box center [154, 168] width 40 height 13
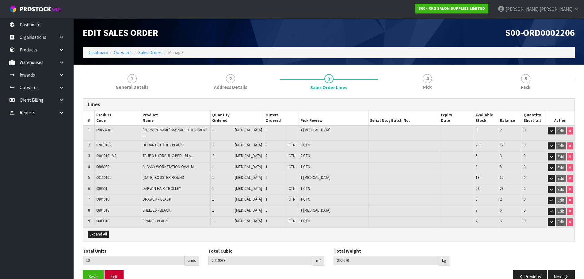
scroll to position [10, 0]
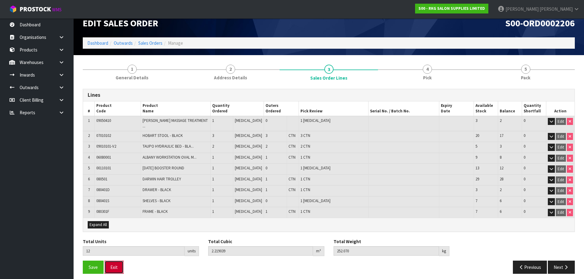
click at [113, 261] on button "Exit" at bounding box center [114, 267] width 19 height 13
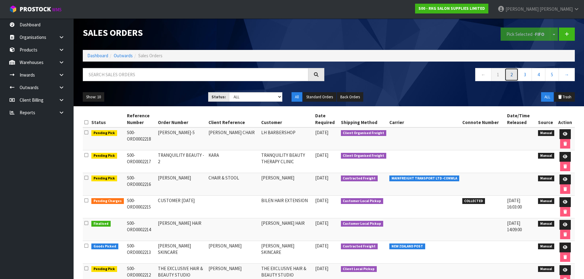
click at [513, 75] on link "2" at bounding box center [512, 74] width 14 height 13
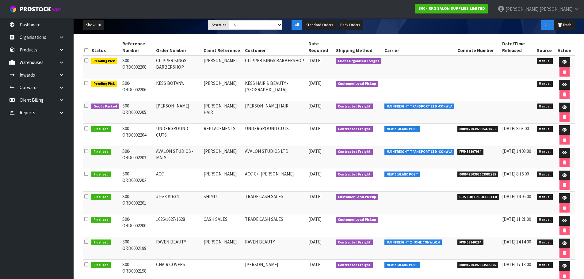
scroll to position [61, 0]
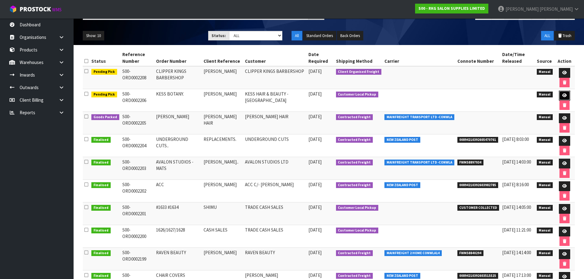
click at [563, 96] on icon at bounding box center [564, 96] width 5 height 4
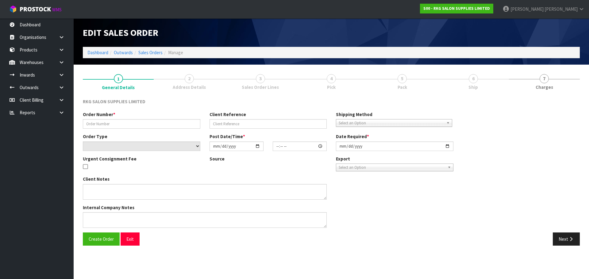
type input "KESS BOTANY."
type input "GURPREET KESS"
select select "number:0"
type input "2025-09-30"
type input "08:46:00.000"
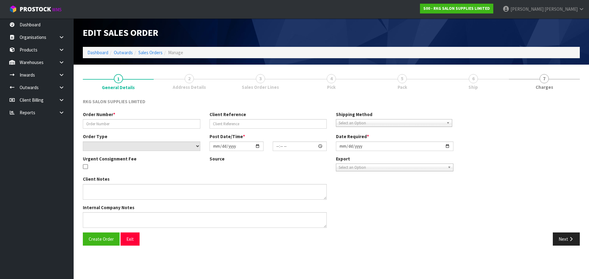
type input "2025-10-03"
type textarea "FOR PICK UP MONDAY OCT 6"
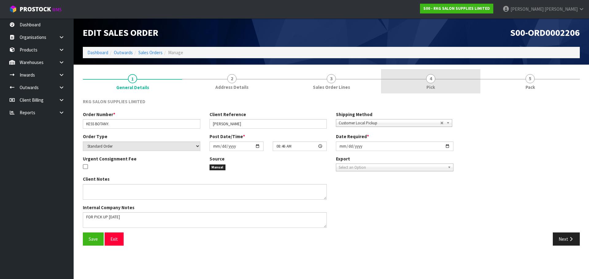
click at [431, 80] on span "4" at bounding box center [430, 78] width 9 height 9
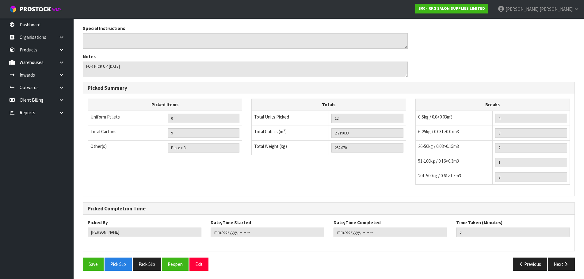
scroll to position [253, 0]
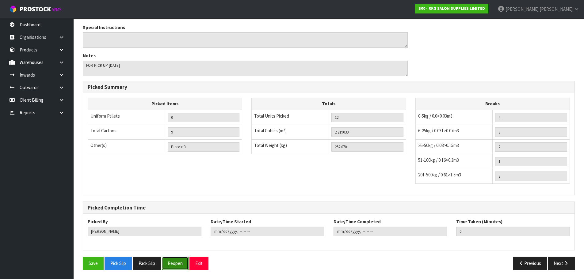
click at [175, 264] on button "Reopen" at bounding box center [175, 263] width 27 height 13
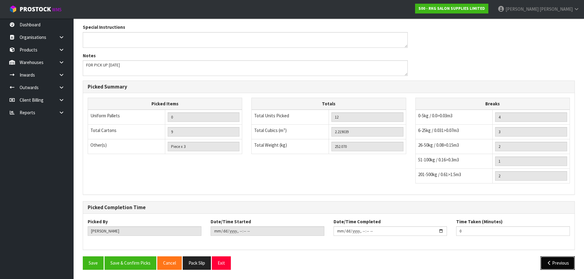
click at [549, 262] on icon "button" at bounding box center [549, 263] width 6 height 5
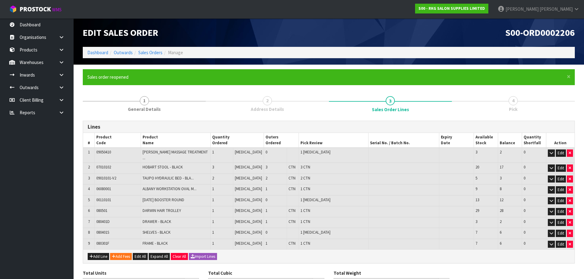
scroll to position [32, 0]
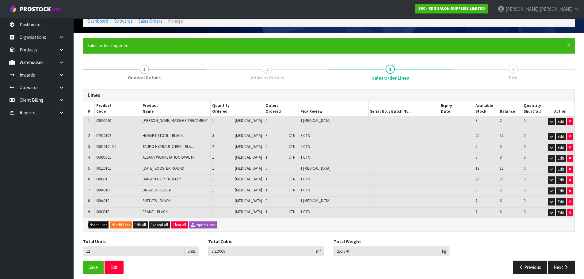
click at [101, 222] on button "Add Line" at bounding box center [98, 225] width 21 height 7
type input "0"
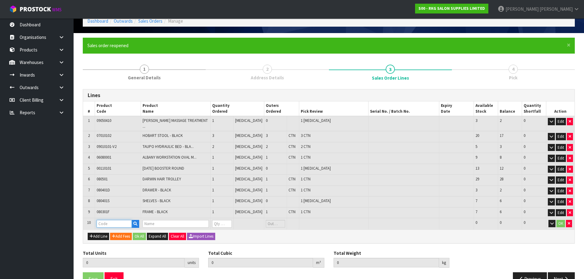
click at [104, 220] on input "text" at bounding box center [115, 224] width 36 height 8
type input "09P"
click at [111, 230] on strong "09P" at bounding box center [107, 230] width 8 height 6
type input "09PC"
type input "12"
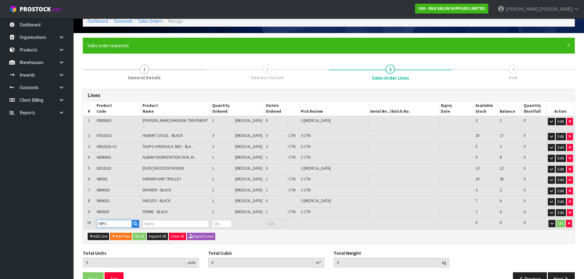
type input "2.219039"
type input "252.07"
type input "UNIVERSAL BED COVER"
type input "0"
type input "13"
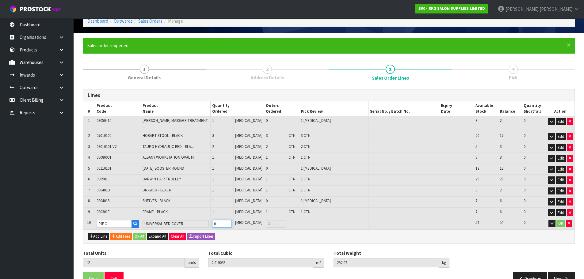
type input "2.223575"
type input "252.72"
type input "1"
click at [231, 220] on input "1" at bounding box center [221, 224] width 19 height 8
type input "14"
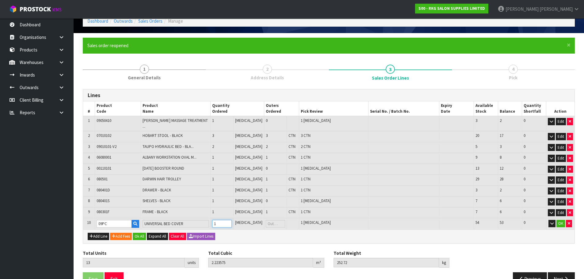
type input "2.228111"
type input "253.37"
type input "2"
click at [231, 220] on input "2" at bounding box center [221, 224] width 19 height 8
type input "15"
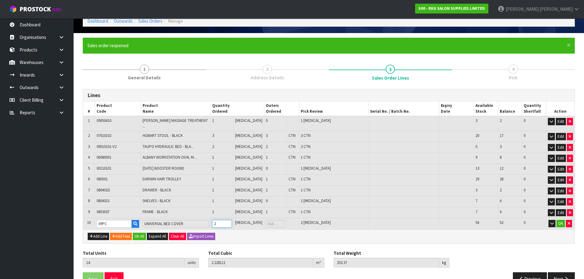
type input "2.232647"
type input "254.02"
type input "3"
click at [231, 220] on input "3" at bounding box center [221, 224] width 19 height 8
click at [559, 221] on button "OK" at bounding box center [560, 223] width 9 height 7
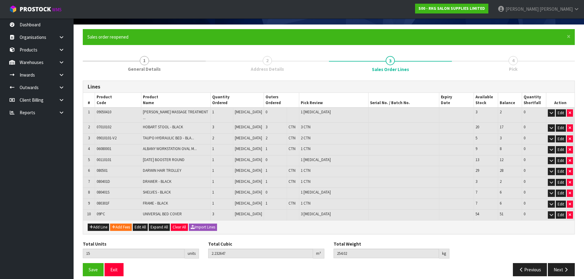
scroll to position [43, 0]
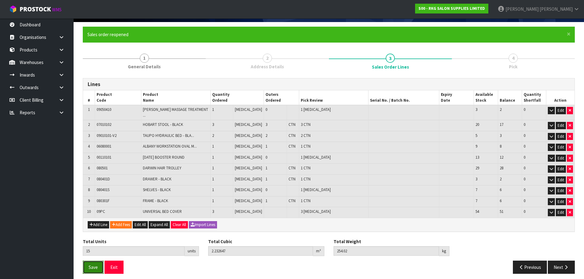
click at [89, 265] on span "Save" at bounding box center [93, 268] width 9 height 6
click at [560, 266] on button "Next" at bounding box center [561, 267] width 27 height 13
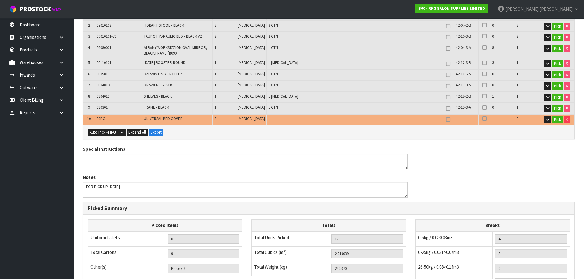
scroll to position [165, 0]
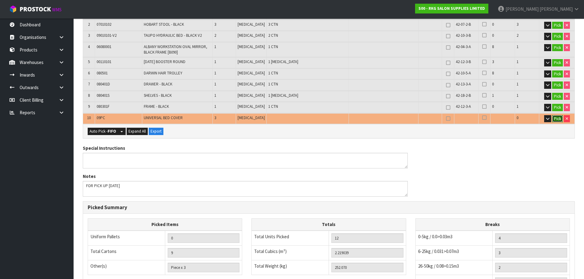
click at [554, 118] on button "Pick" at bounding box center [557, 118] width 11 height 7
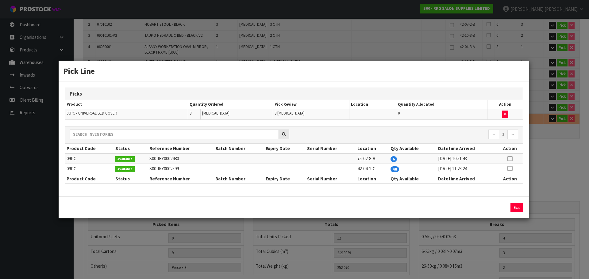
click at [510, 159] on icon at bounding box center [509, 159] width 5 height 0
click at [496, 206] on button "Assign Pick" at bounding box center [495, 208] width 25 height 10
type input "Piece x 6"
type input "15"
type input "2.232647"
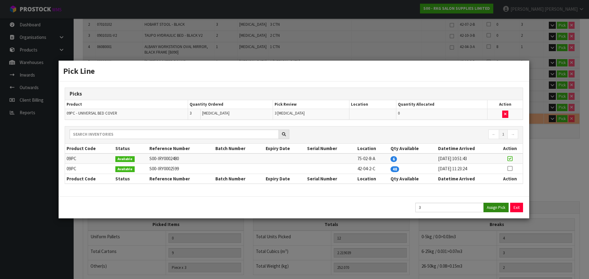
type input "254.02"
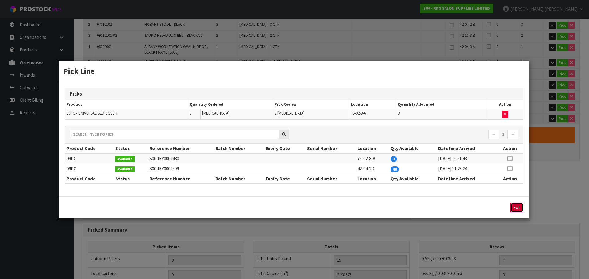
click at [517, 210] on button "Exit" at bounding box center [516, 208] width 13 height 10
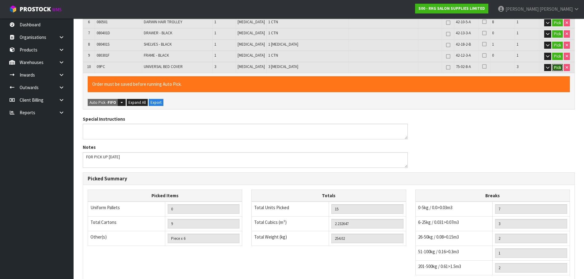
scroll to position [308, 0]
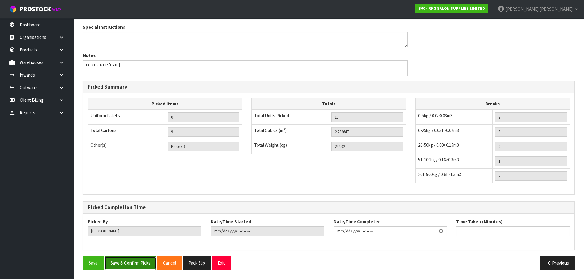
click at [124, 261] on button "Save & Confirm Picks" at bounding box center [131, 263] width 52 height 13
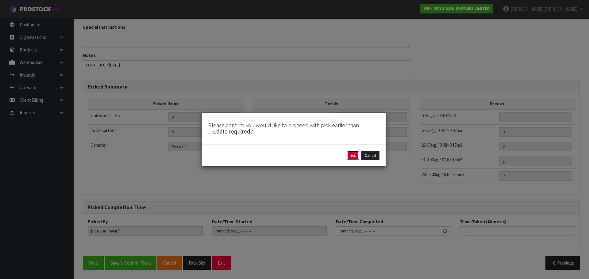
click at [352, 154] on button "Yes" at bounding box center [353, 156] width 12 height 10
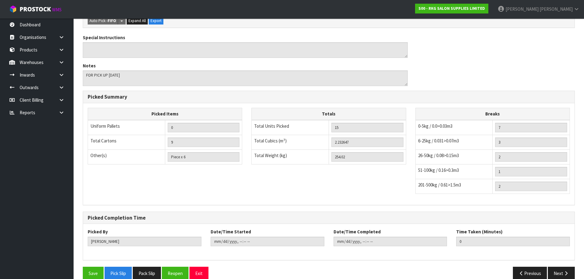
scroll to position [286, 0]
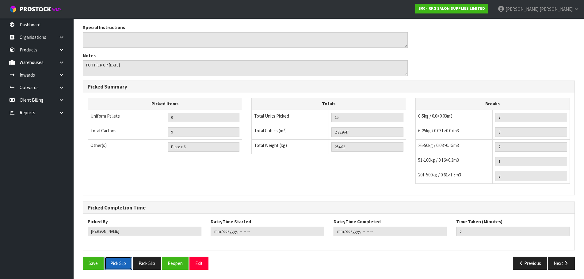
drag, startPoint x: 123, startPoint y: 262, endPoint x: 207, endPoint y: 216, distance: 95.4
click at [123, 262] on button "Pick Slip" at bounding box center [118, 263] width 27 height 13
click at [204, 265] on button "Exit" at bounding box center [198, 263] width 19 height 13
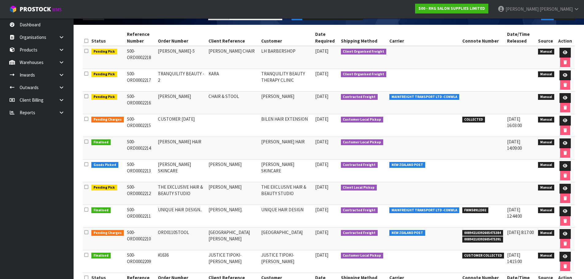
scroll to position [92, 0]
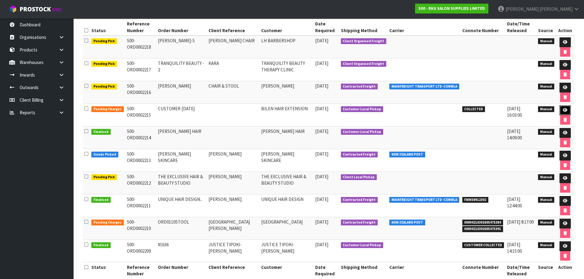
click at [564, 110] on icon at bounding box center [565, 110] width 5 height 4
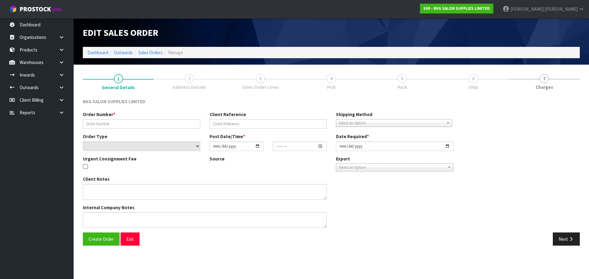
type input "CUSTOMER 01.10.25"
select select "number:0"
type input "2025-10-01"
type input "15:44:00.000"
type input "2025-10-01"
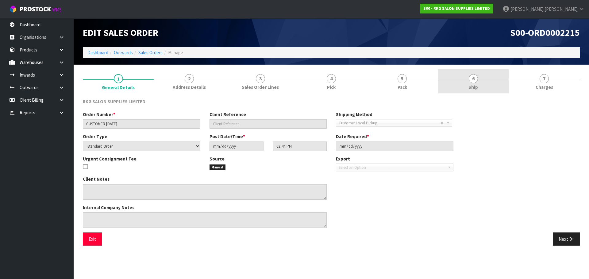
click at [474, 81] on span "6" at bounding box center [472, 78] width 9 height 9
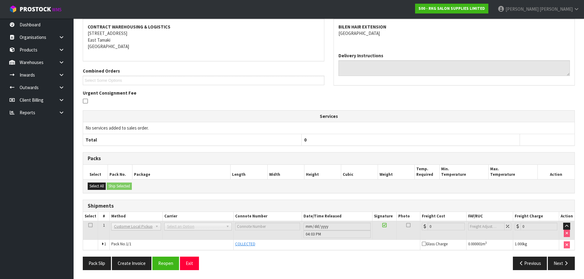
scroll to position [92, 0]
click at [166, 266] on button "Reopen" at bounding box center [165, 263] width 27 height 13
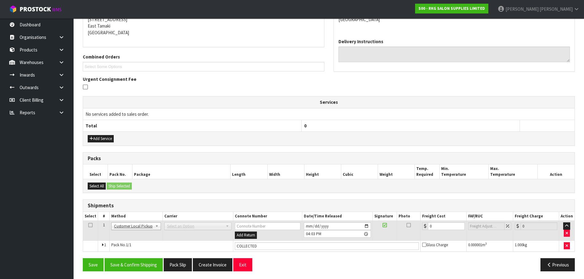
scroll to position [130, 0]
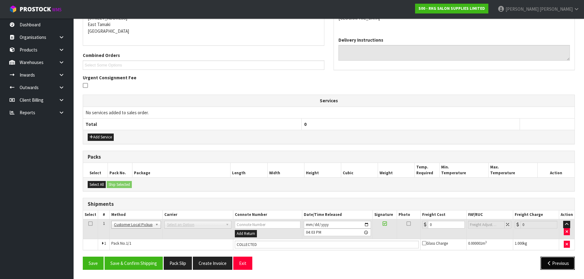
click at [548, 264] on icon "button" at bounding box center [549, 263] width 6 height 5
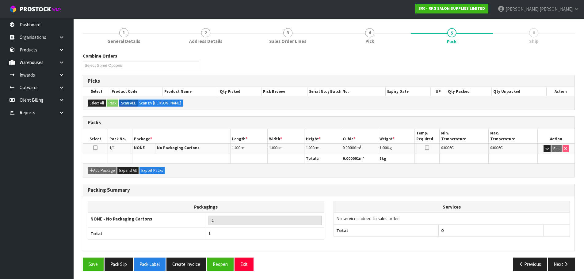
scroll to position [69, 0]
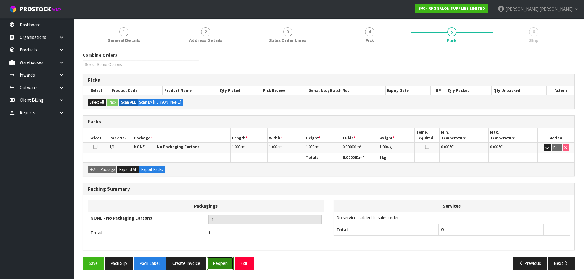
click at [220, 263] on button "Reopen" at bounding box center [220, 263] width 27 height 13
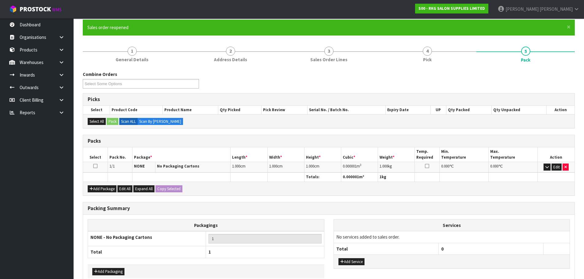
scroll to position [83, 0]
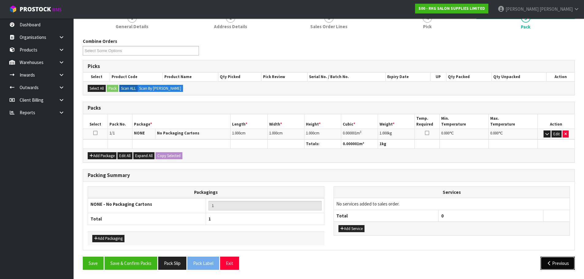
click at [546, 264] on icon "button" at bounding box center [549, 263] width 6 height 5
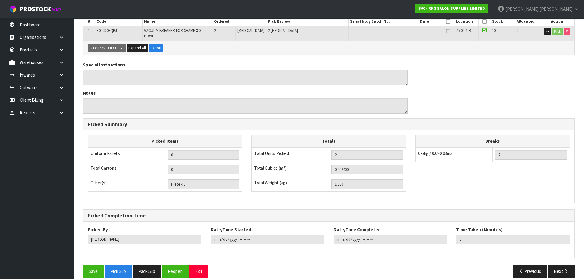
scroll to position [148, 0]
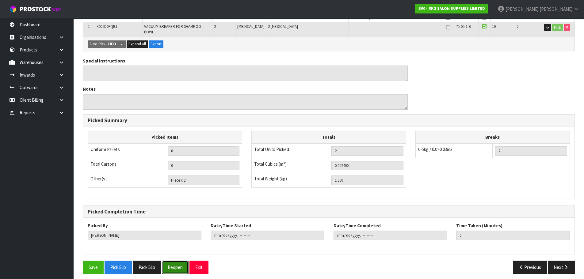
drag, startPoint x: 178, startPoint y: 259, endPoint x: 219, endPoint y: 232, distance: 49.6
click at [179, 261] on button "Reopen" at bounding box center [175, 267] width 27 height 13
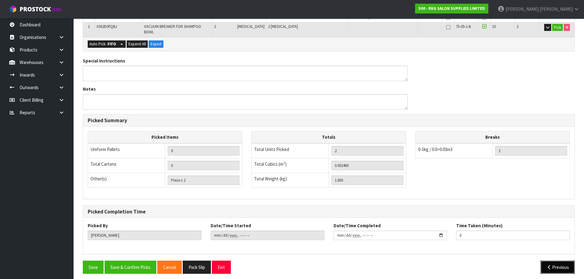
click at [545, 262] on button "Previous" at bounding box center [558, 267] width 34 height 13
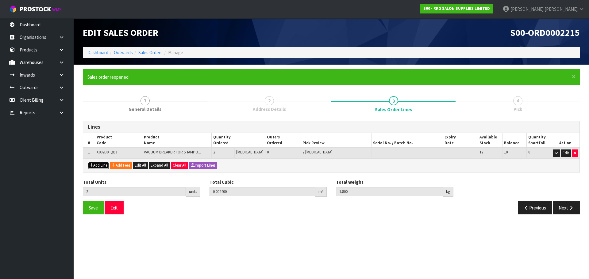
click at [97, 166] on button "Add Line" at bounding box center [98, 165] width 21 height 7
type input "0"
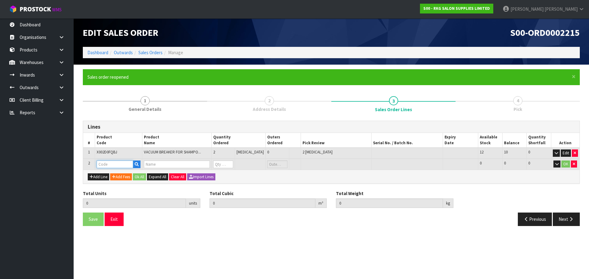
click at [115, 166] on input "text" at bounding box center [115, 165] width 36 height 8
type input "225785"
type input "2"
type input "0.0024"
type input "1.8"
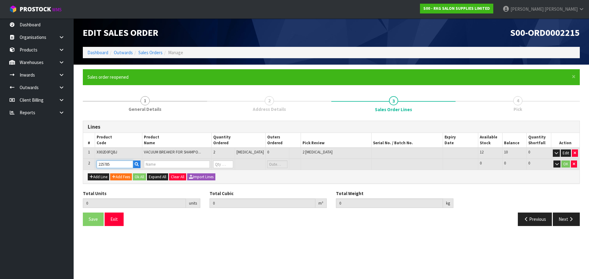
type input "CALIBER LASER+ BLDC MOTOR CORDLESS TRIMMER"
type input "0"
type input "225785"
type input "3"
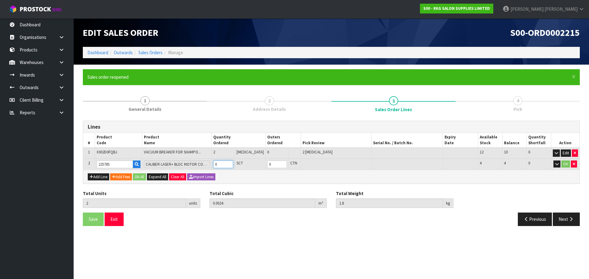
type input "0.006162"
type input "2.55"
type input "1"
click at [233, 163] on input "1" at bounding box center [223, 165] width 20 height 8
click at [566, 164] on button "OK" at bounding box center [565, 164] width 9 height 7
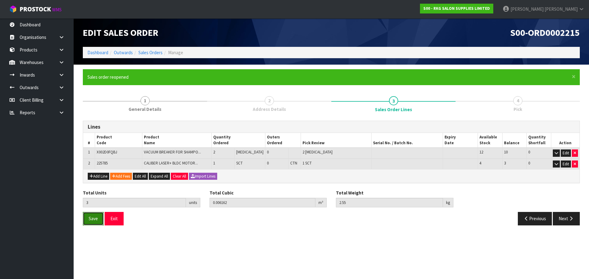
click at [93, 216] on span "Save" at bounding box center [93, 219] width 9 height 6
click at [527, 219] on icon "button" at bounding box center [526, 218] width 6 height 5
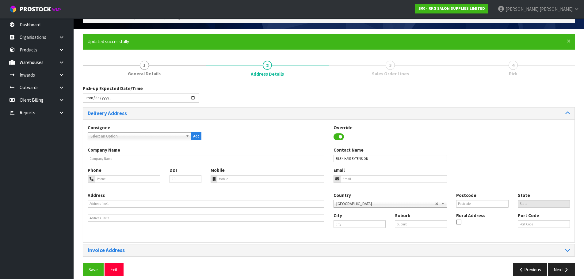
scroll to position [42, 0]
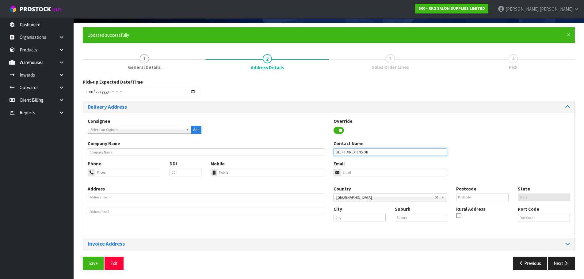
drag, startPoint x: 377, startPoint y: 152, endPoint x: 330, endPoint y: 152, distance: 47.2
click at [330, 152] on div "Contact Name BILEN HAIR EXTENSION" at bounding box center [390, 148] width 123 height 16
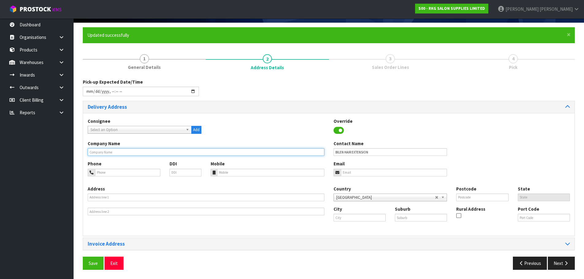
click at [100, 151] on input "text" at bounding box center [206, 152] width 237 height 8
paste input "BILEN HAIR EXTENSION"
type input "BILEN HAIR EXTENSION"
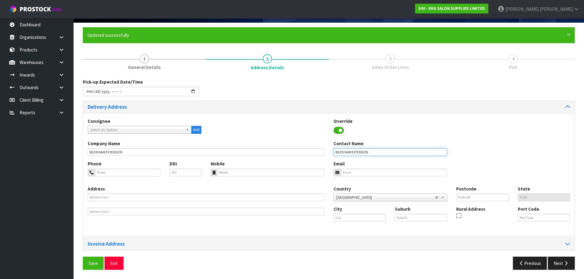
drag, startPoint x: 370, startPoint y: 152, endPoint x: 328, endPoint y: 157, distance: 42.6
click at [328, 157] on div "Company Name BILEN HAIR EXTENSION Contact Name BILEN HAIR EXTENSION" at bounding box center [328, 150] width 491 height 20
type input "HENOK"
drag, startPoint x: 347, startPoint y: 150, endPoint x: 326, endPoint y: 158, distance: 22.6
click at [326, 158] on div "Company Name BILEN HAIR EXTENSION Contact Name HENOK" at bounding box center [328, 150] width 491 height 20
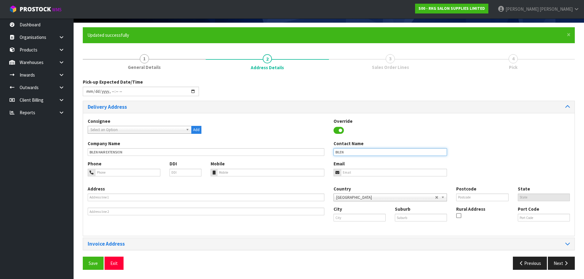
type input "BILEN"
click at [300, 138] on div "Consignee 000001.BAY MECHANICS - BAY MECHANICS 000001A - BRAKE & TRANSMISSION N…" at bounding box center [328, 129] width 491 height 22
click at [138, 174] on input "tel" at bounding box center [127, 173] width 65 height 8
type input "027-758-5704"
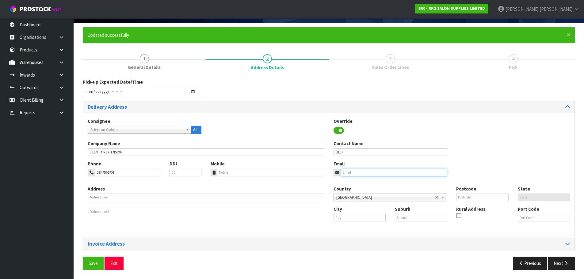
click at [357, 173] on input "email" at bounding box center [394, 173] width 106 height 8
type input "info@bilen.nz"
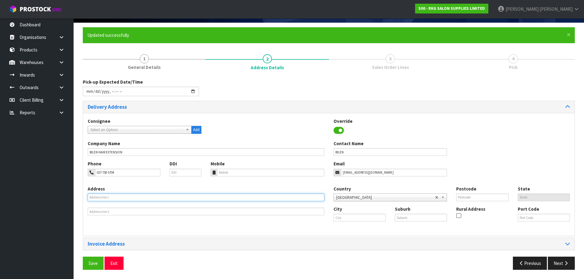
click at [129, 195] on input "text" at bounding box center [206, 198] width 237 height 8
drag, startPoint x: 123, startPoint y: 198, endPoint x: 82, endPoint y: 198, distance: 40.5
click at [82, 198] on div "× Close Updated successfully 1 General Details 2 Address Details 3 Sales Order …" at bounding box center [328, 150] width 501 height 247
type input "34A STODDARD ROAD"
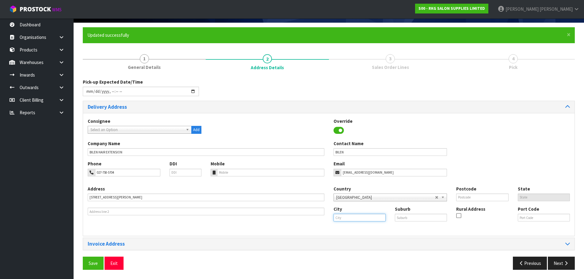
click at [360, 216] on input "text" at bounding box center [360, 218] width 52 height 8
click at [357, 228] on link "Auck land" at bounding box center [361, 228] width 55 height 8
type input "Auckland"
click at [398, 219] on input "text" at bounding box center [421, 218] width 52 height 8
type input "WESLEY"
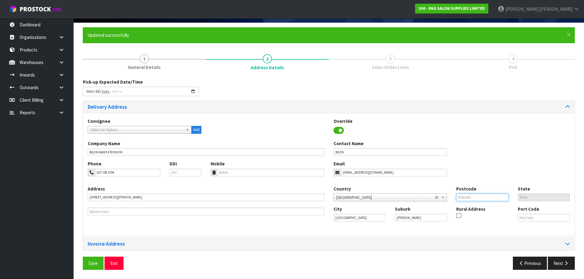
click at [460, 198] on input "text" at bounding box center [482, 198] width 52 height 8
click at [484, 140] on div "Company Name BILEN HAIR EXTENSION Contact Name BILEN" at bounding box center [328, 150] width 491 height 20
drag, startPoint x: 475, startPoint y: 197, endPoint x: 455, endPoint y: 199, distance: 19.7
click at [455, 199] on div "Postcode 1014" at bounding box center [482, 194] width 61 height 16
type input "1041"
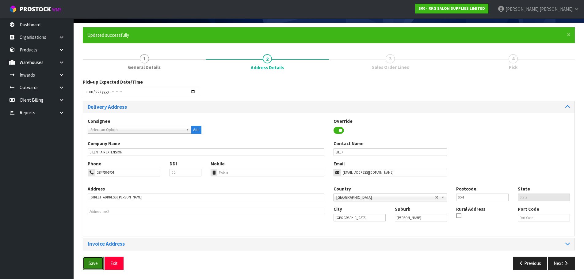
click at [87, 263] on button "Save" at bounding box center [93, 263] width 21 height 13
click at [96, 262] on span "Save" at bounding box center [93, 264] width 9 height 6
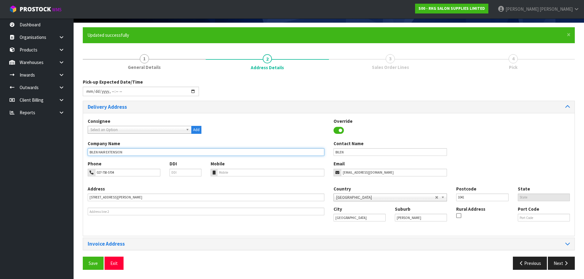
click at [150, 155] on input "BILEN HAIR EXTENSION" at bounding box center [206, 152] width 237 height 8
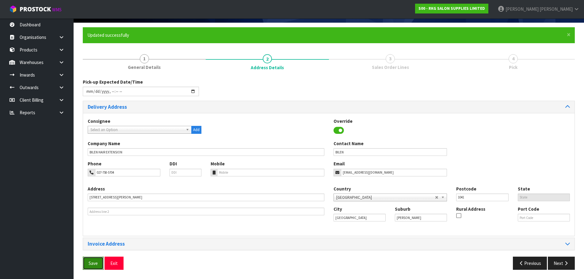
click at [90, 265] on span "Save" at bounding box center [93, 264] width 9 height 6
click at [562, 266] on button "Next" at bounding box center [561, 263] width 27 height 13
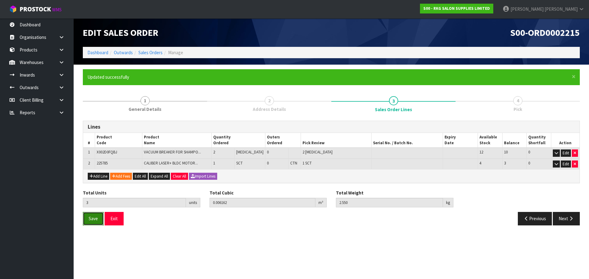
click at [88, 222] on button "Save" at bounding box center [93, 218] width 21 height 13
click at [567, 221] on button "Next" at bounding box center [565, 218] width 27 height 13
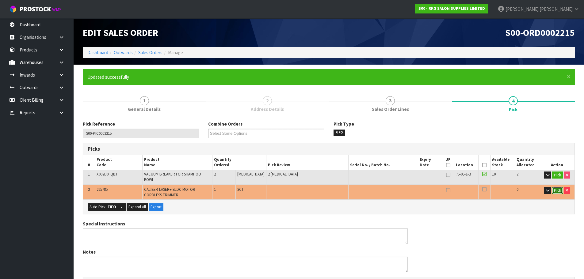
click at [555, 187] on button "Pick" at bounding box center [557, 190] width 11 height 7
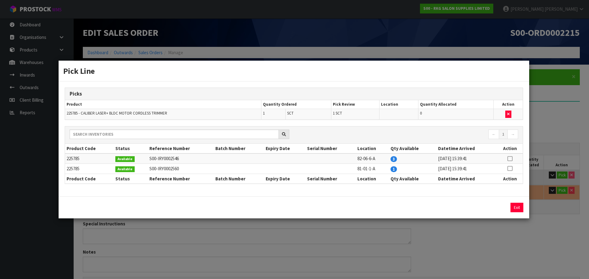
click at [511, 159] on icon at bounding box center [509, 159] width 5 height 0
click at [495, 208] on button "Assign Pick" at bounding box center [495, 208] width 25 height 10
type input "Sub-carton x 1"
type input "3"
type input "0.006162"
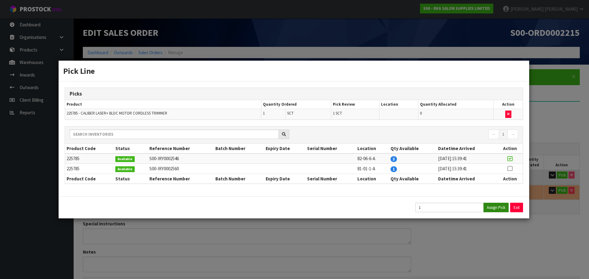
type input "2.55"
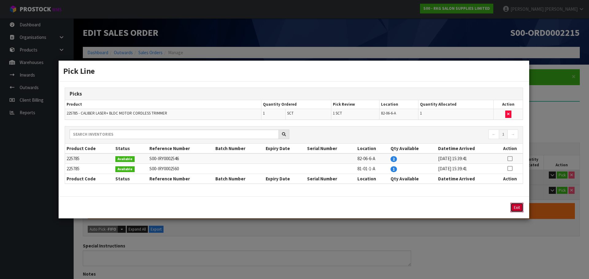
click at [515, 207] on button "Exit" at bounding box center [516, 208] width 13 height 10
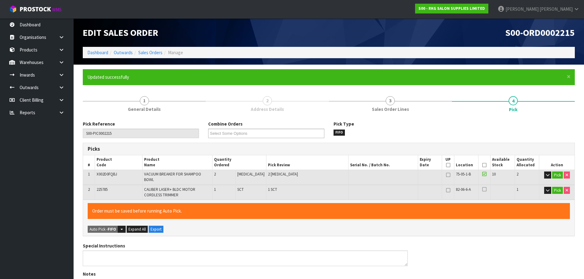
click at [483, 165] on icon at bounding box center [484, 165] width 4 height 0
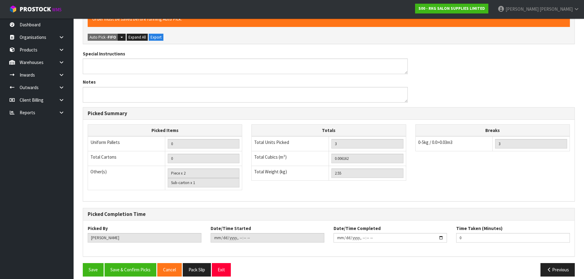
scroll to position [195, 0]
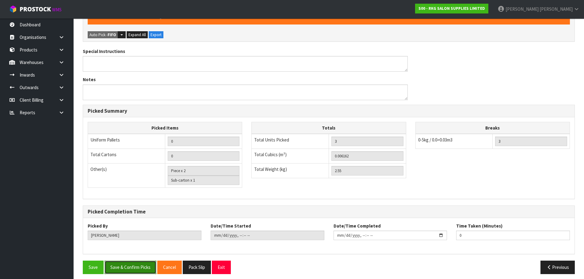
click at [131, 261] on button "Save & Confirm Picks" at bounding box center [131, 267] width 52 height 13
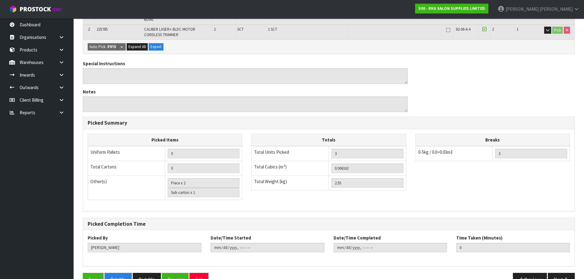
scroll to position [173, 0]
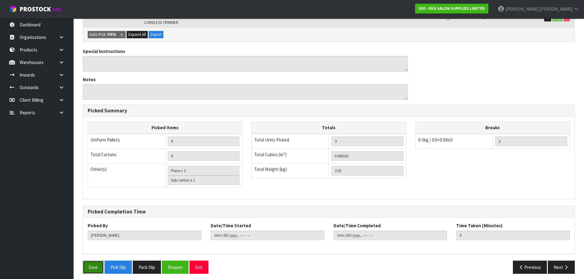
click at [93, 261] on button "Save" at bounding box center [93, 267] width 21 height 13
click at [560, 265] on button "Next" at bounding box center [561, 267] width 27 height 13
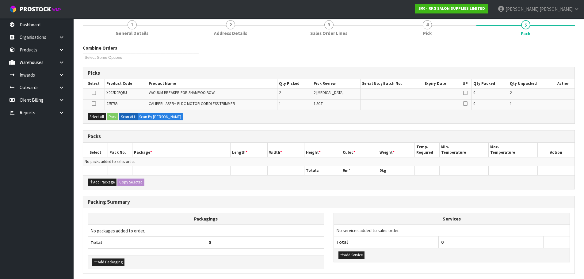
scroll to position [100, 0]
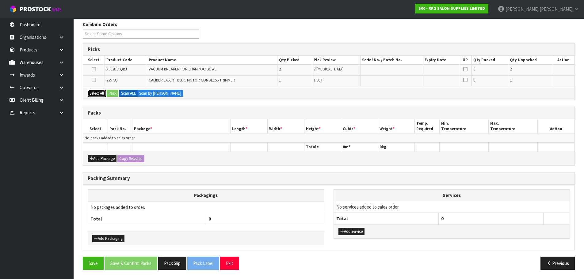
click at [94, 93] on button "Select All" at bounding box center [97, 93] width 18 height 7
click at [114, 93] on button "Pack" at bounding box center [113, 93] width 12 height 7
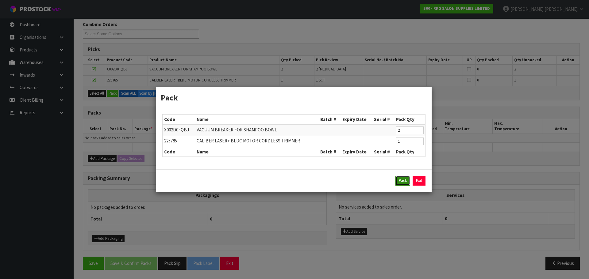
click at [404, 181] on button "Pack" at bounding box center [402, 181] width 15 height 10
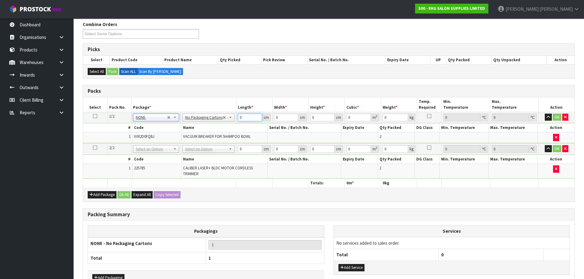
drag, startPoint x: 245, startPoint y: 117, endPoint x: 236, endPoint y: 117, distance: 8.6
click at [236, 117] on td "0 cm" at bounding box center [254, 117] width 36 height 11
type input "10"
type input "1"
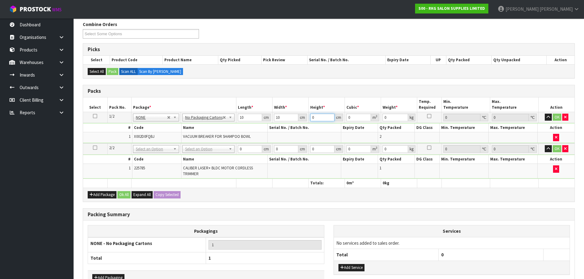
type input "0.0001"
type input "10"
type input "0.001"
type input "10"
drag, startPoint x: 392, startPoint y: 115, endPoint x: 381, endPoint y: 117, distance: 10.3
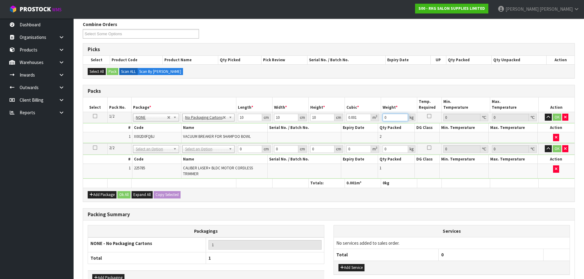
click at [381, 117] on td "0 kg" at bounding box center [399, 117] width 36 height 11
type input ".5"
click at [557, 118] on button "OK" at bounding box center [557, 117] width 9 height 7
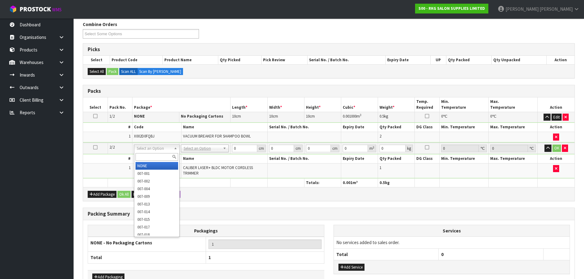
type input "2"
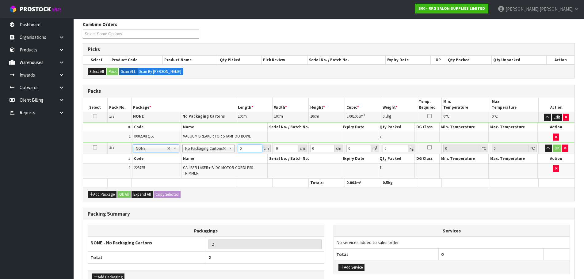
drag, startPoint x: 244, startPoint y: 147, endPoint x: 236, endPoint y: 147, distance: 8.0
click at [236, 147] on td "0 cm" at bounding box center [254, 148] width 36 height 11
type input "10"
type input "1"
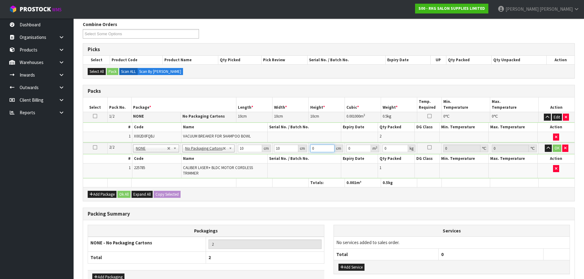
type input "0.0001"
type input "10"
type input "0.001"
type input "10"
type input "1"
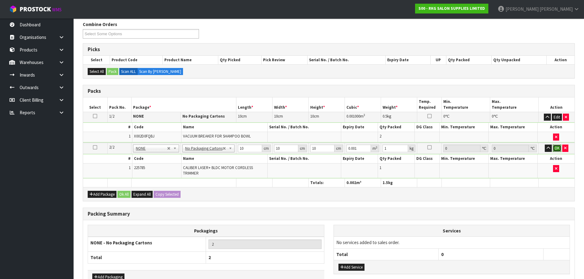
click at [556, 148] on button "OK" at bounding box center [557, 148] width 9 height 7
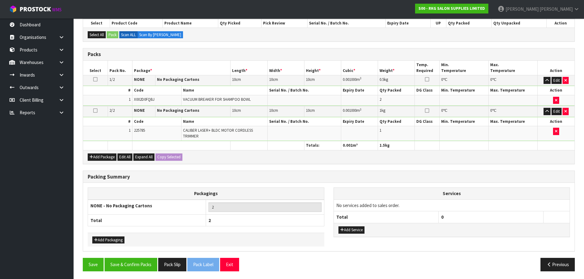
scroll to position [138, 0]
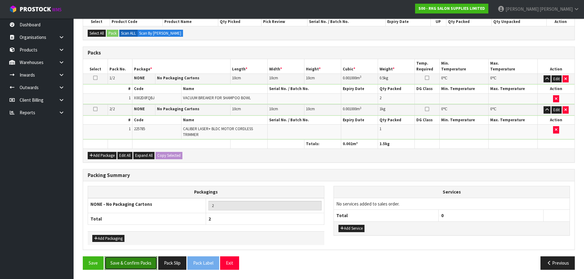
click at [128, 261] on button "Save & Confirm Packs" at bounding box center [131, 263] width 53 height 13
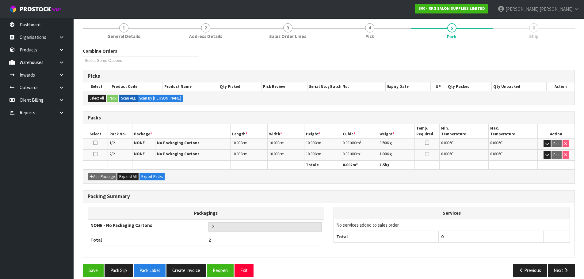
scroll to position [80, 0]
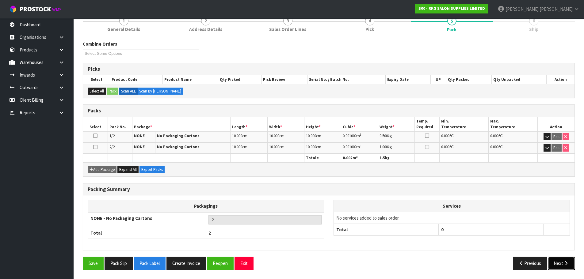
click at [562, 263] on button "Next" at bounding box center [561, 263] width 27 height 13
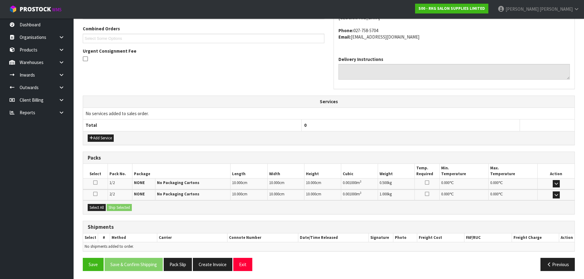
scroll to position [158, 0]
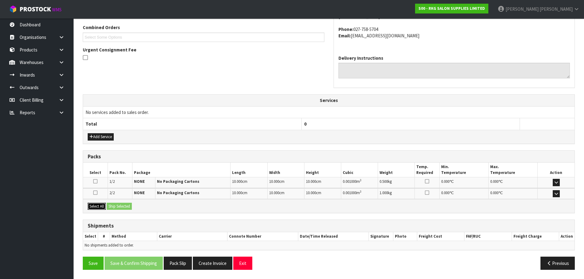
click at [99, 208] on button "Select All" at bounding box center [97, 206] width 18 height 7
click at [119, 206] on button "Ship Selected" at bounding box center [119, 206] width 25 height 7
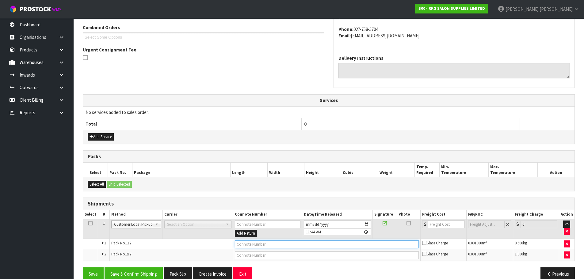
click at [256, 246] on input "text" at bounding box center [327, 245] width 184 height 8
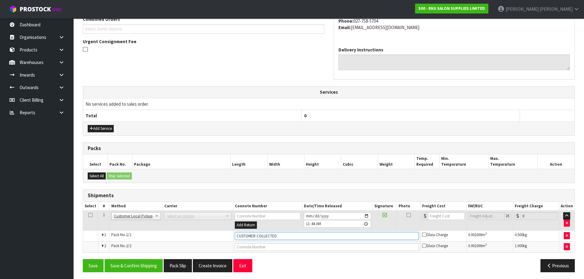
scroll to position [168, 0]
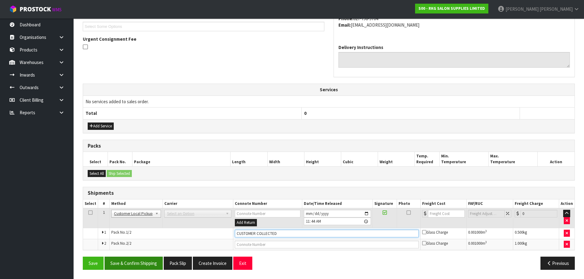
type input "CUSTOMER COLLECTED"
click at [127, 263] on button "Save & Confirm Shipping" at bounding box center [134, 263] width 58 height 13
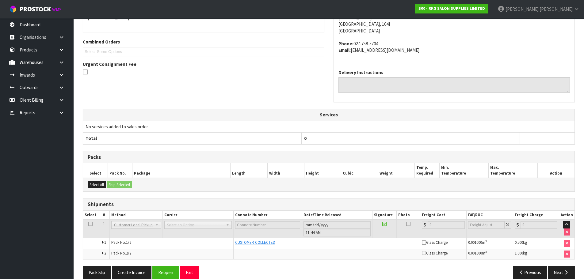
scroll to position [153, 0]
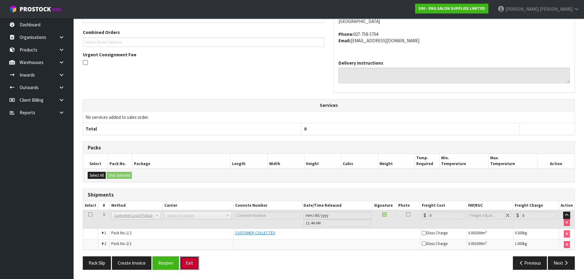
drag, startPoint x: 188, startPoint y: 264, endPoint x: 188, endPoint y: 260, distance: 4.6
click at [188, 264] on button "Exit" at bounding box center [189, 263] width 19 height 13
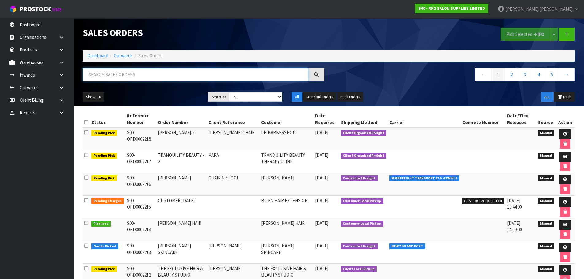
click at [94, 75] on input "text" at bounding box center [196, 74] width 226 height 13
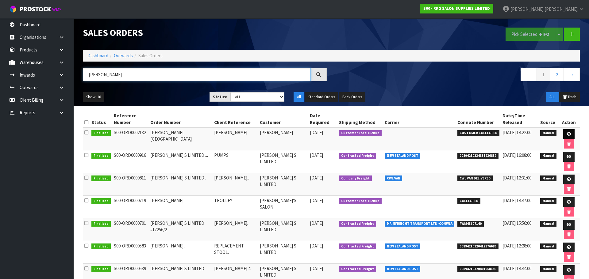
type input "ANDREW"
click at [563, 129] on link at bounding box center [568, 134] width 11 height 10
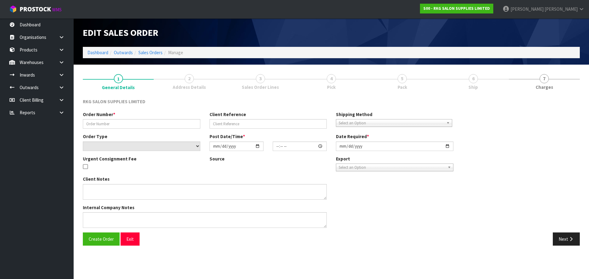
type input "ANDREW - BRISBANE"
type input "ANDREW PARK"
select select "number:0"
type input "2025-09-23"
type input "00:00:00.000"
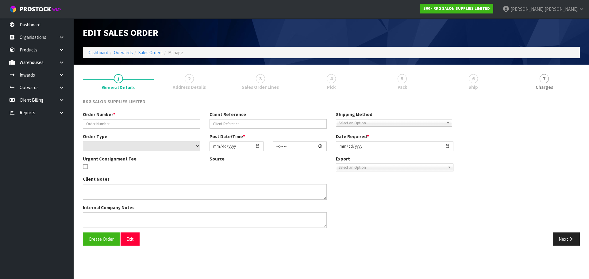
type input "2025-09-23"
type textarea "PICK UP TOMORROW 24-9-25"
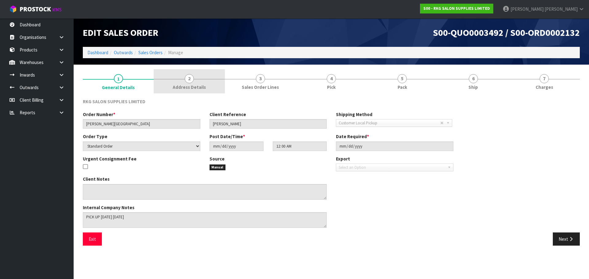
click at [188, 79] on span "2" at bounding box center [189, 78] width 9 height 9
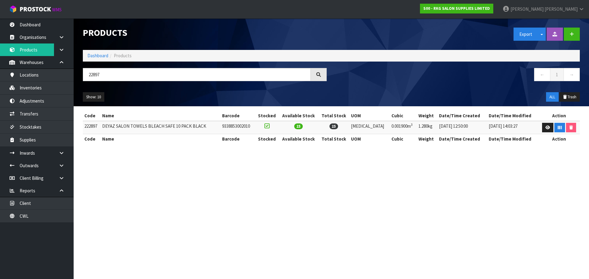
drag, startPoint x: 0, startPoint y: 0, endPoint x: 85, endPoint y: 76, distance: 113.8
click at [85, 76] on input "22897" at bounding box center [197, 74] width 228 height 13
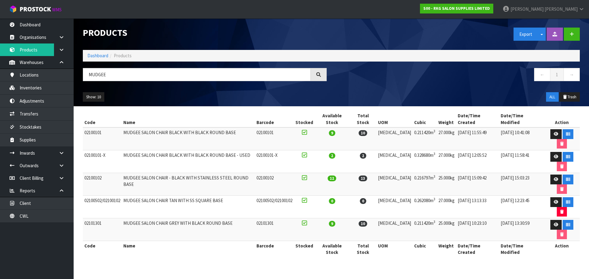
drag, startPoint x: 110, startPoint y: 74, endPoint x: 83, endPoint y: 77, distance: 27.5
click at [83, 77] on input "MUDGEE" at bounding box center [197, 74] width 228 height 13
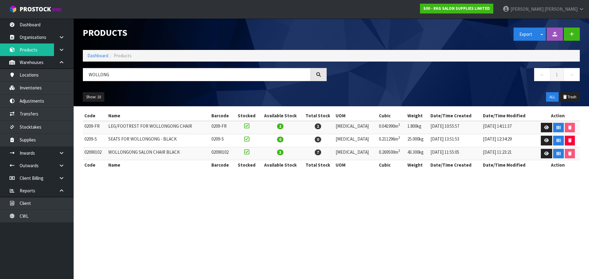
type input "WOLLONG"
